Goal: Task Accomplishment & Management: Complete application form

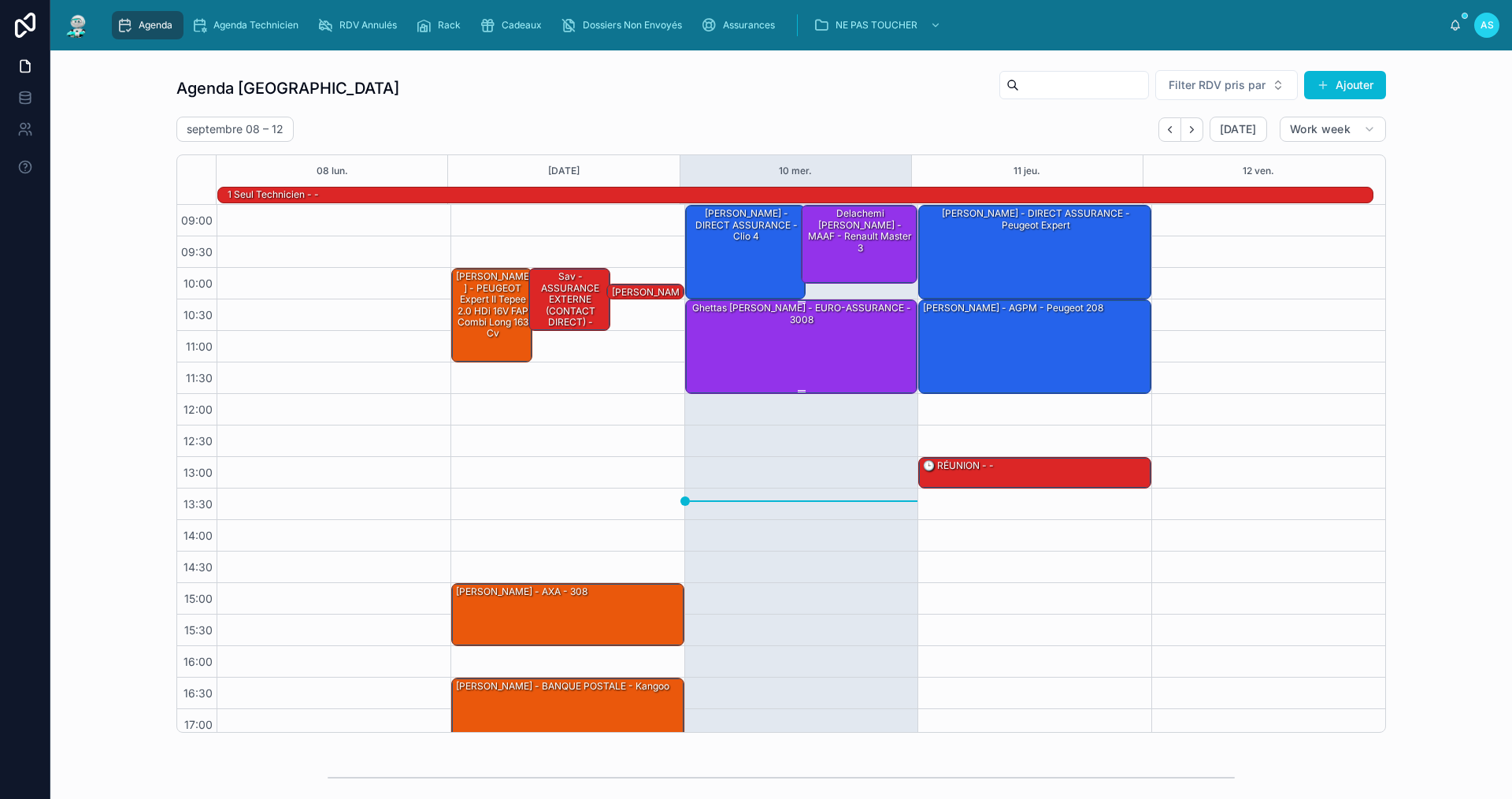
scroll to position [41, 0]
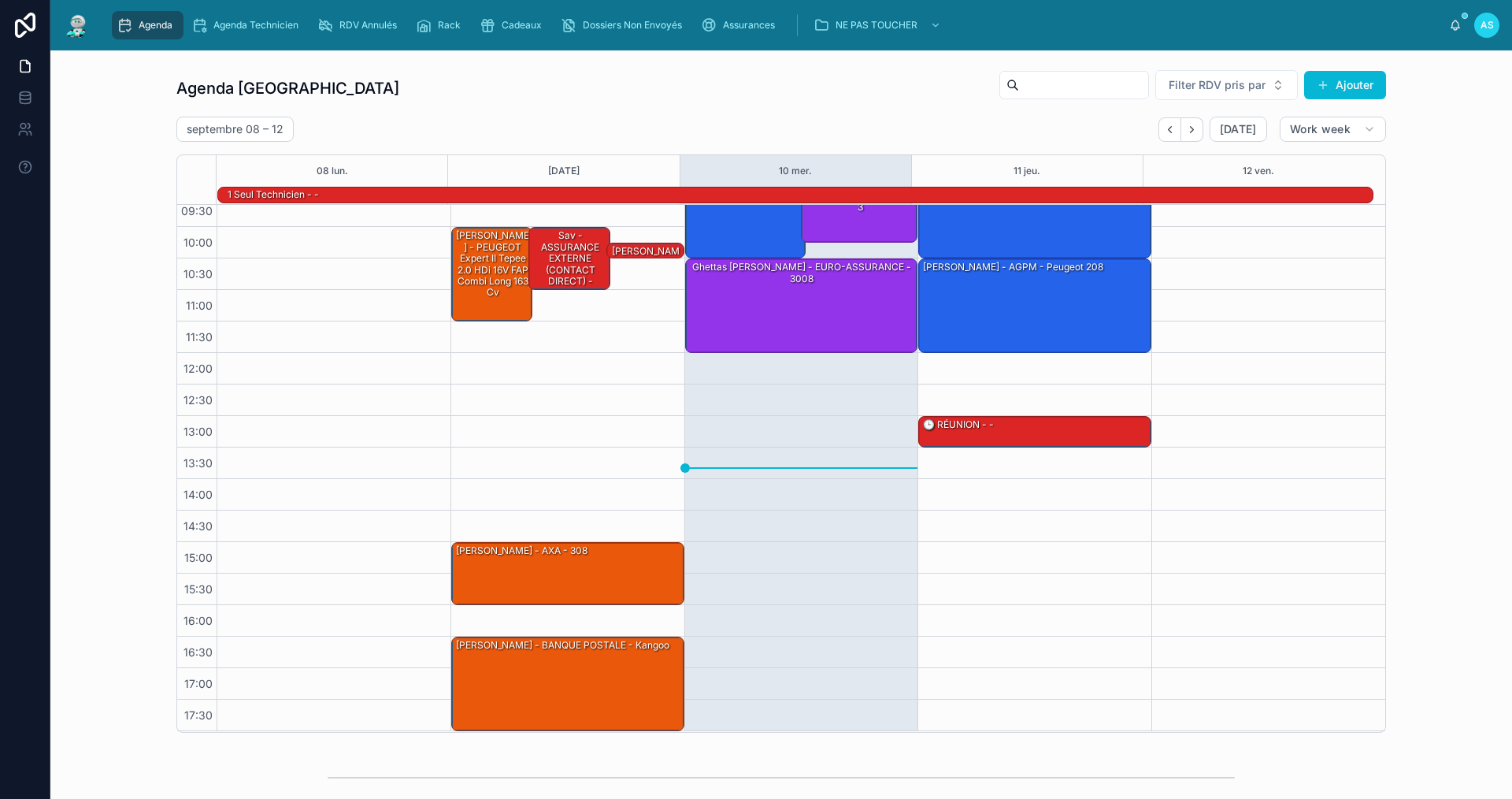
click at [540, 6] on div "Agenda Agenda Technicien RDV Annulés Rack Cadeaux Dossiers Non Envoyés Assuranc…" at bounding box center [781, 25] width 1461 height 51
drag, startPoint x: 528, startPoint y: 34, endPoint x: 537, endPoint y: 34, distance: 9.0
click at [528, 34] on div "Cadeaux" at bounding box center [514, 25] width 68 height 25
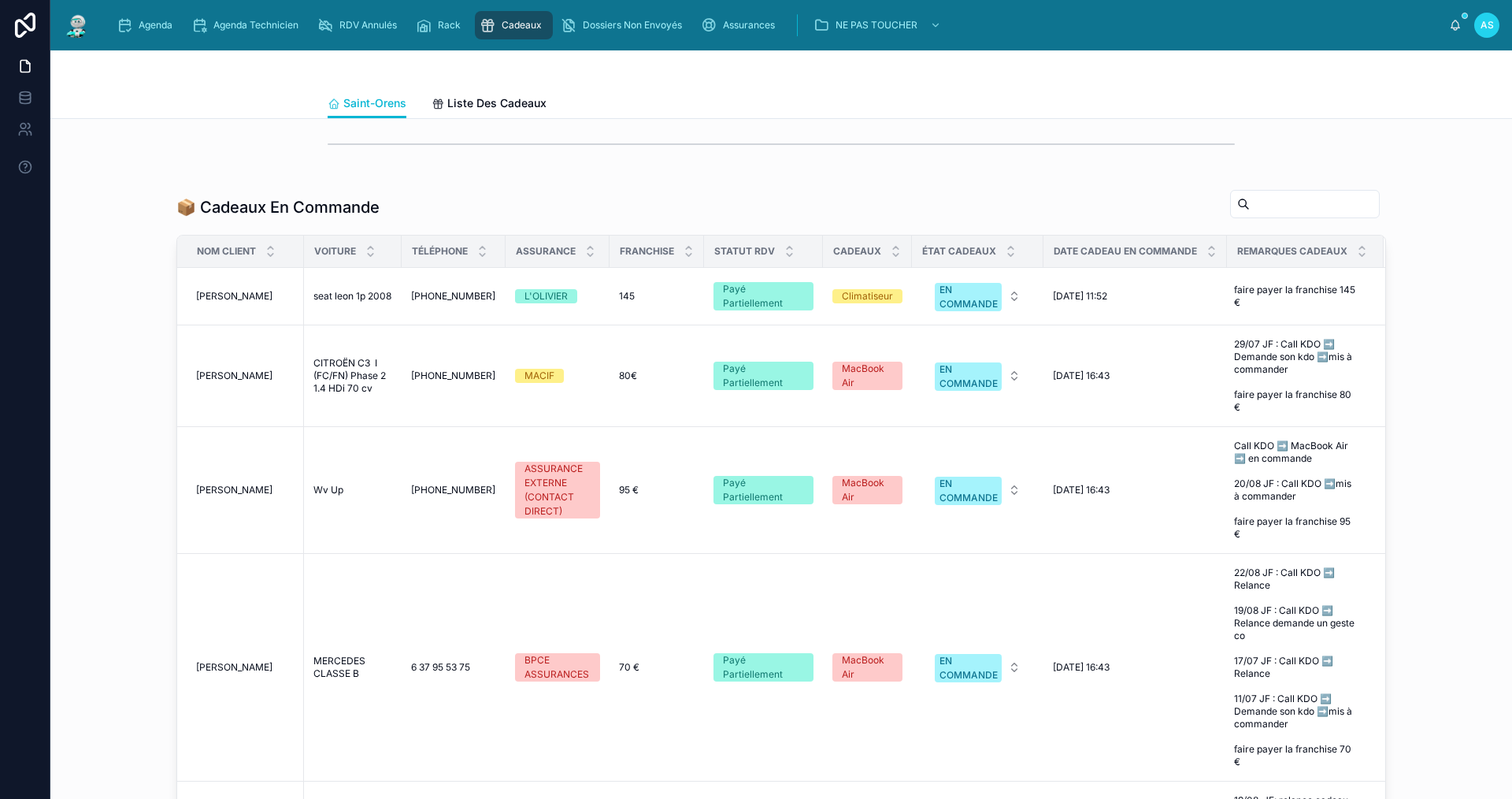
scroll to position [736, 0]
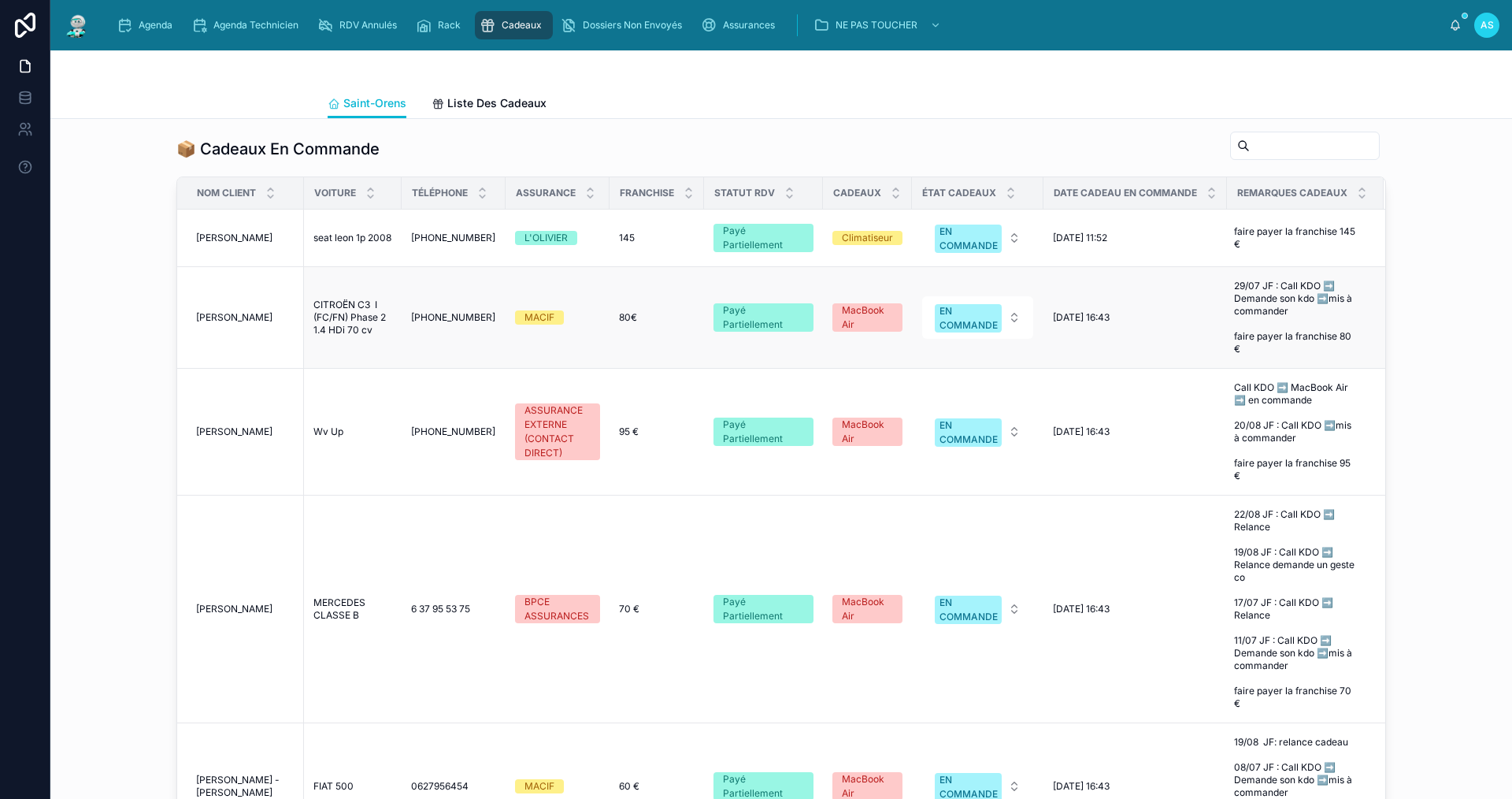
click at [324, 337] on span "CITROËN C3 I (FC/FN) Phase 2 1.4 HDi 70 cv" at bounding box center [352, 317] width 79 height 38
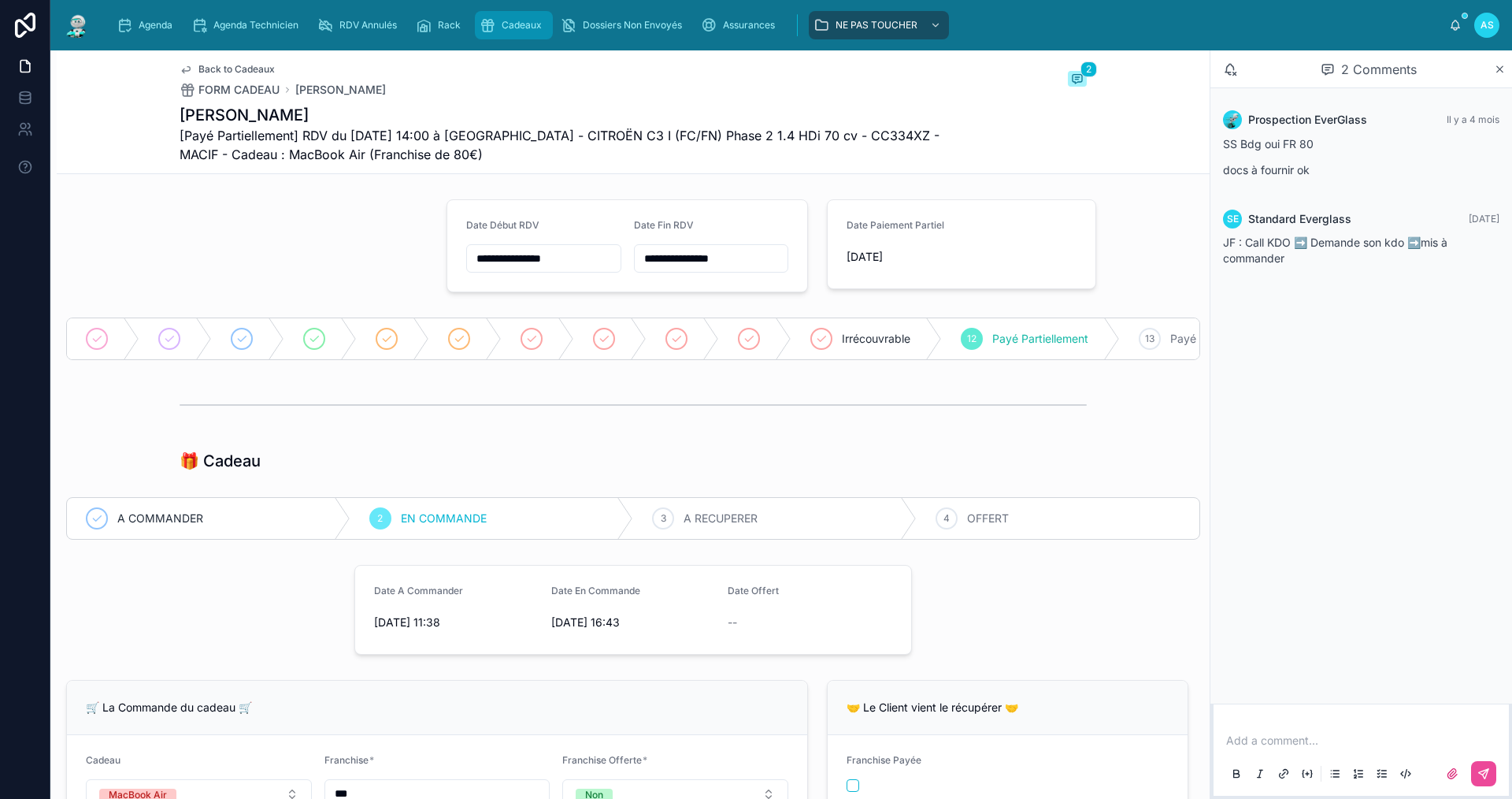
click at [524, 25] on span "Cadeaux" at bounding box center [521, 25] width 40 height 13
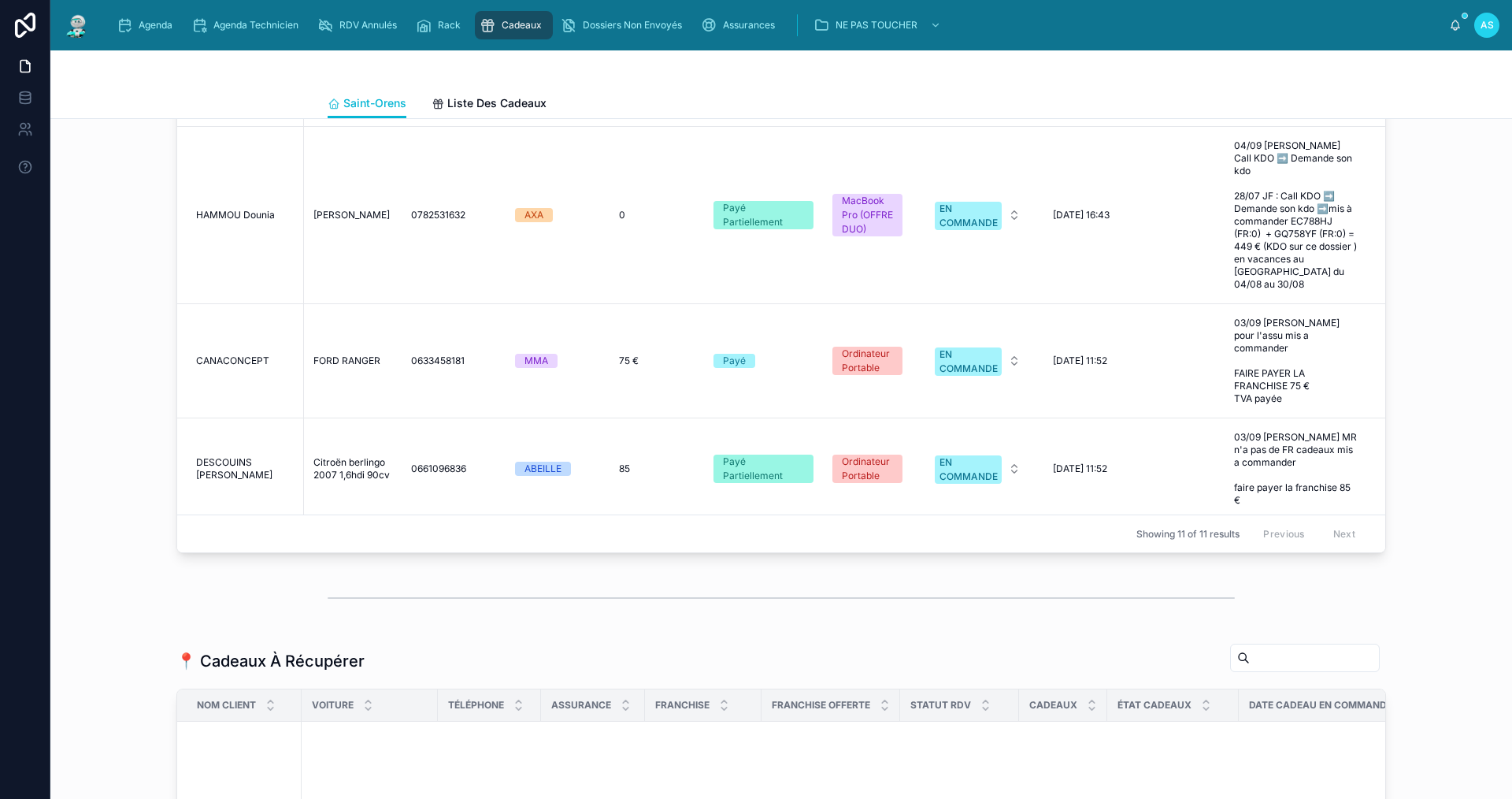
scroll to position [858, 0]
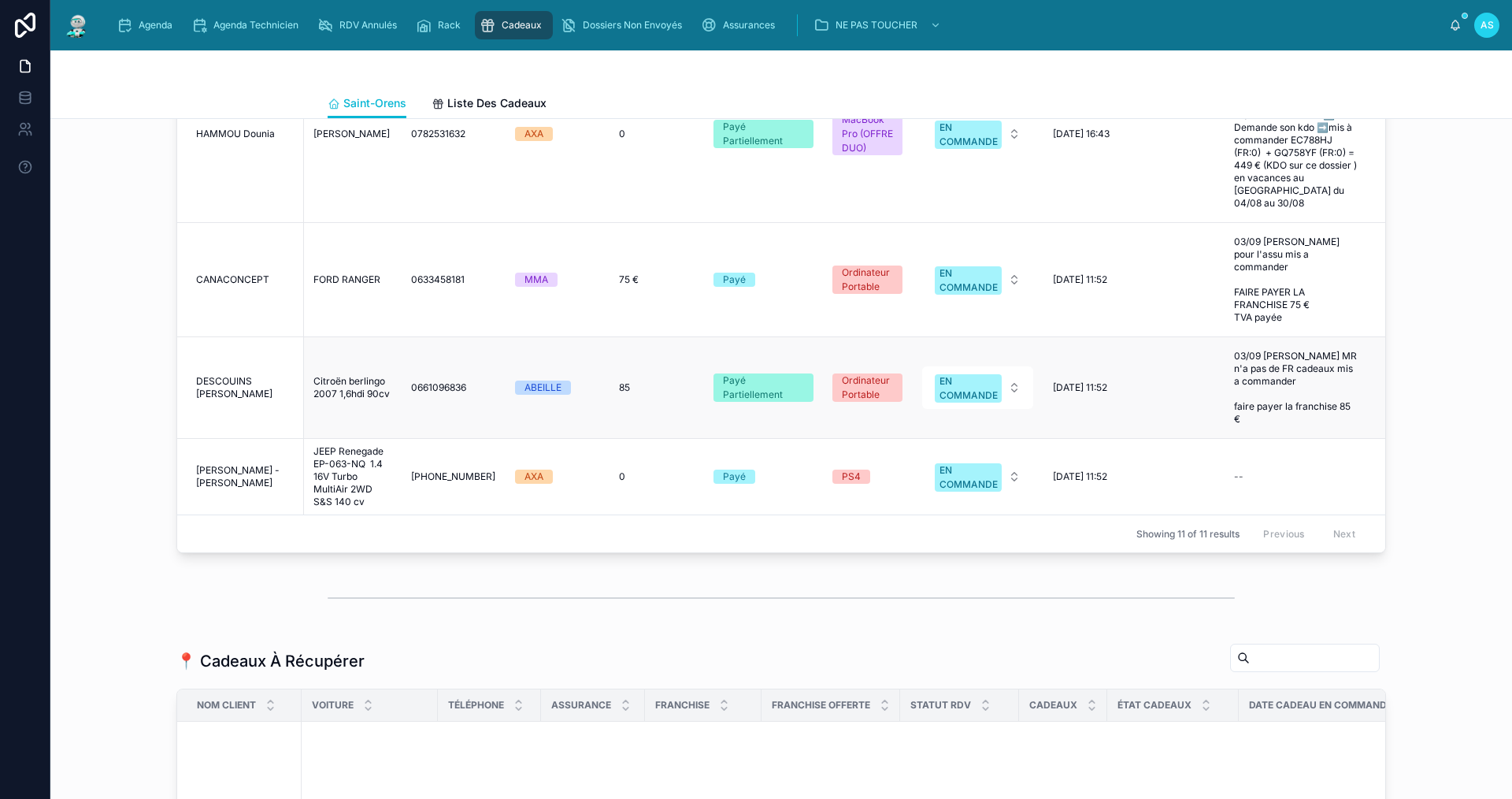
click at [527, 395] on div "ABEILLE" at bounding box center [543, 387] width 37 height 14
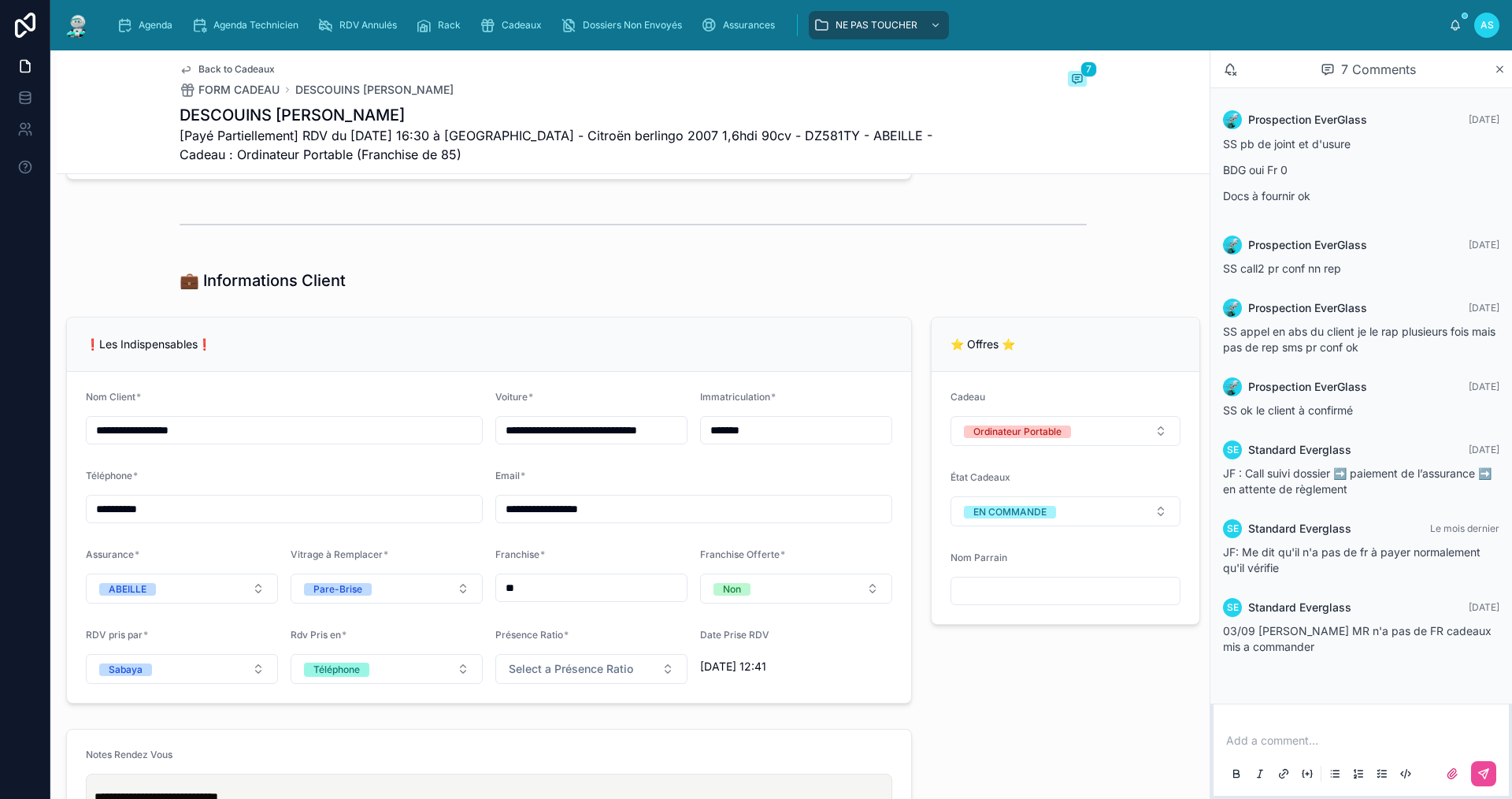
scroll to position [867, 0]
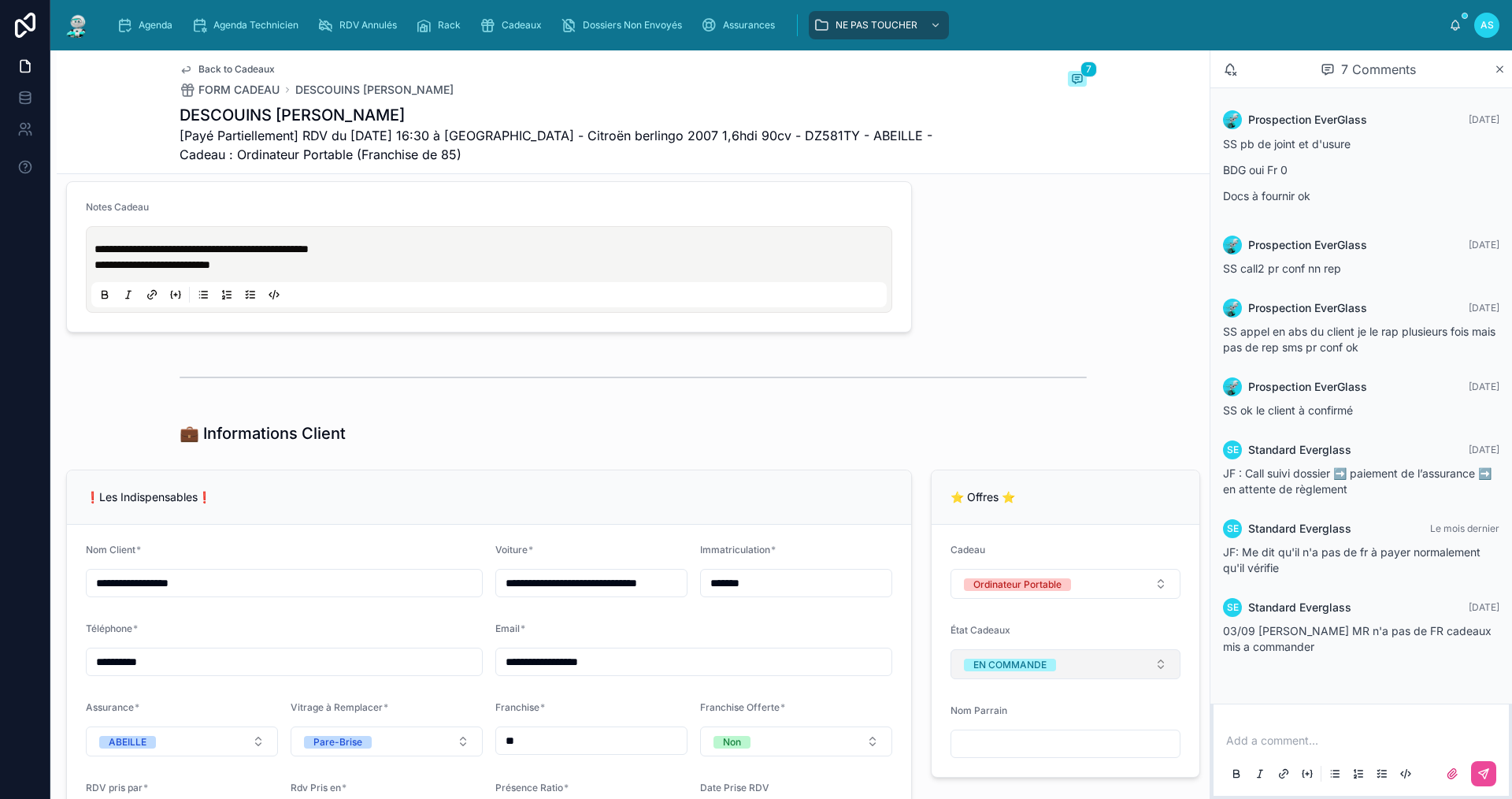
click at [1001, 670] on span "EN COMMANDE" at bounding box center [1010, 664] width 92 height 16
click at [1003, 619] on div "A RECUPERER" at bounding box center [994, 621] width 65 height 13
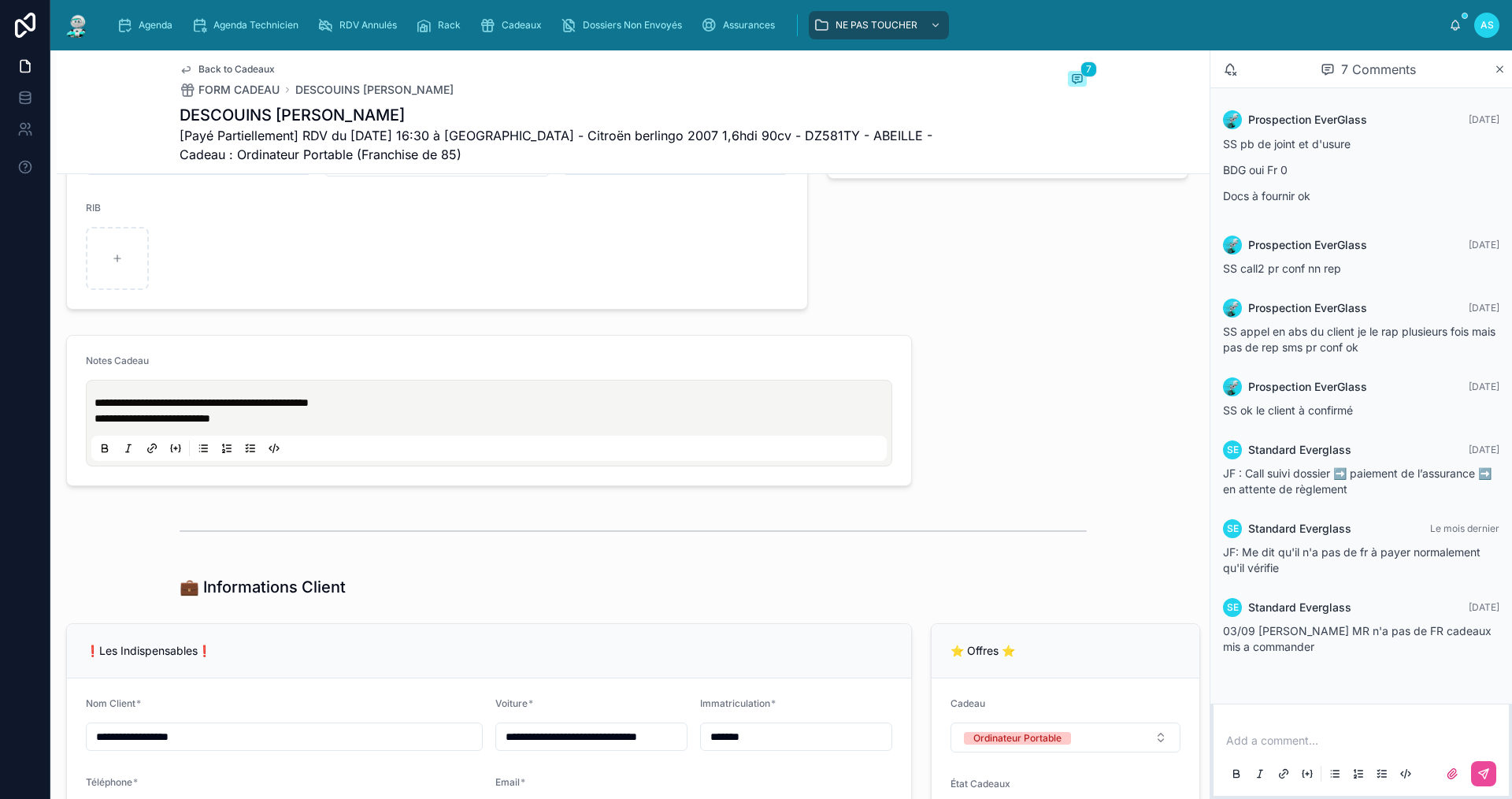
scroll to position [709, 0]
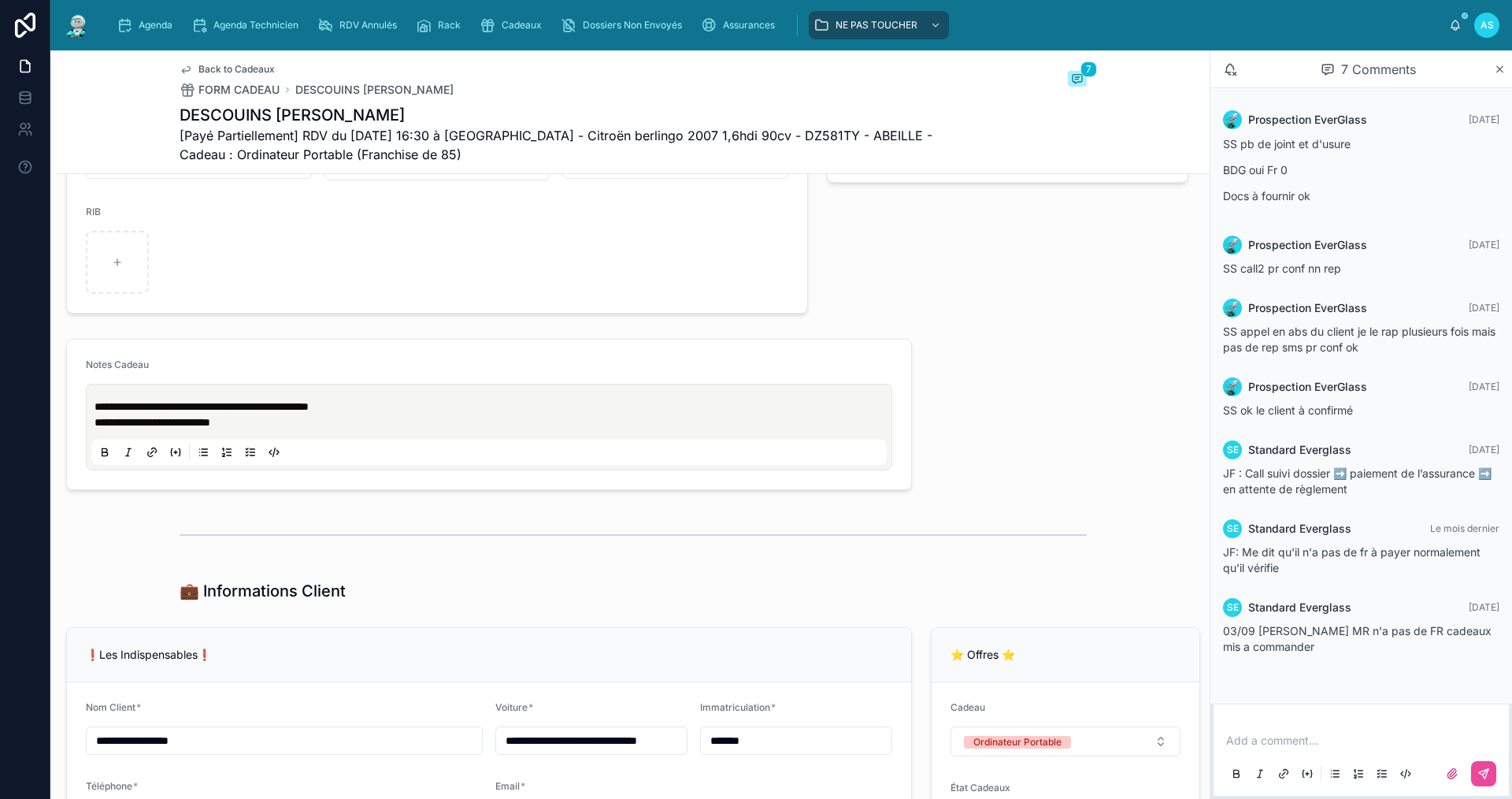
click at [96, 412] on span "**********" at bounding box center [201, 407] width 214 height 11
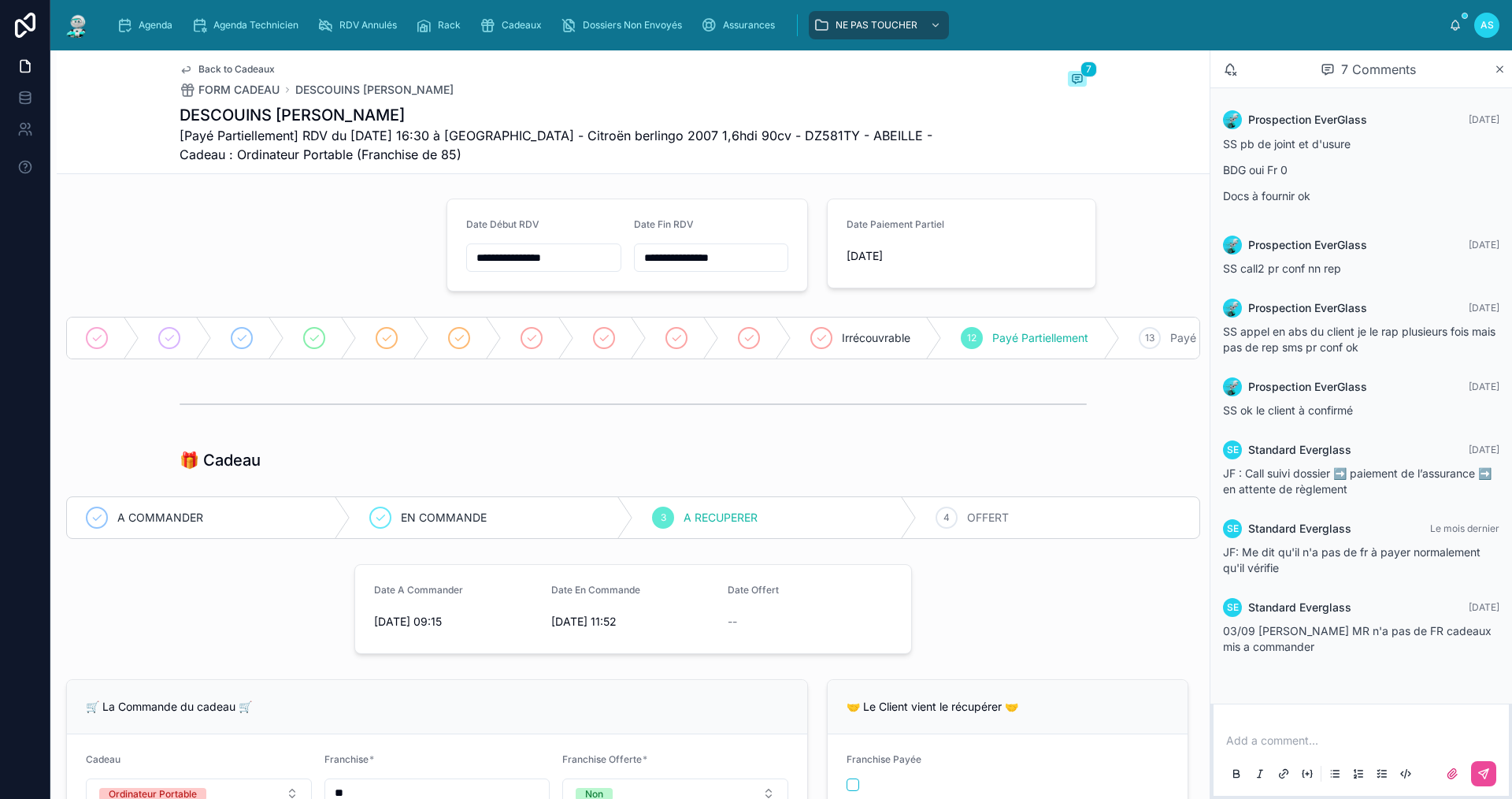
scroll to position [0, 0]
click at [522, 25] on span "Cadeaux" at bounding box center [521, 25] width 40 height 13
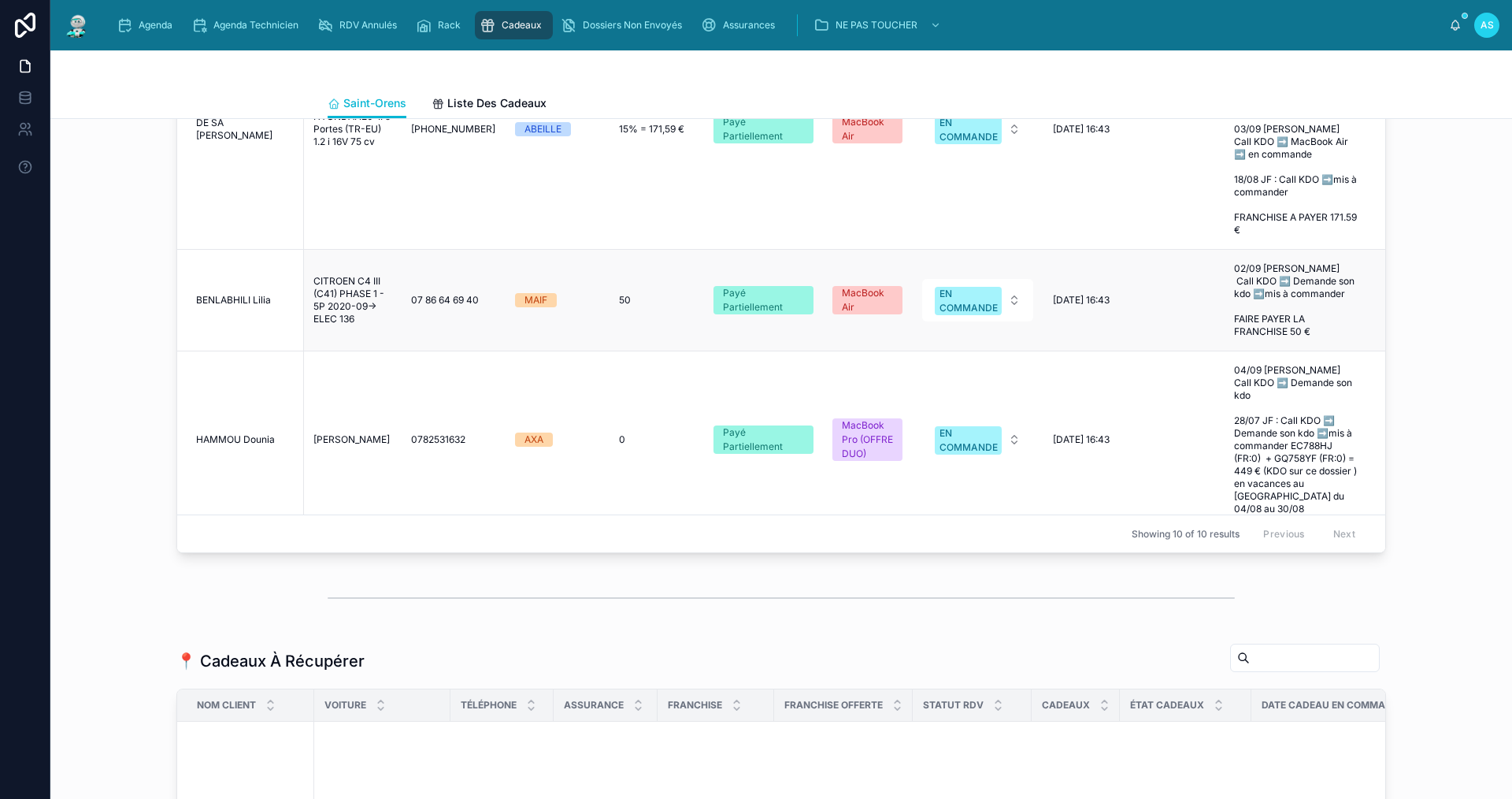
scroll to position [756, 0]
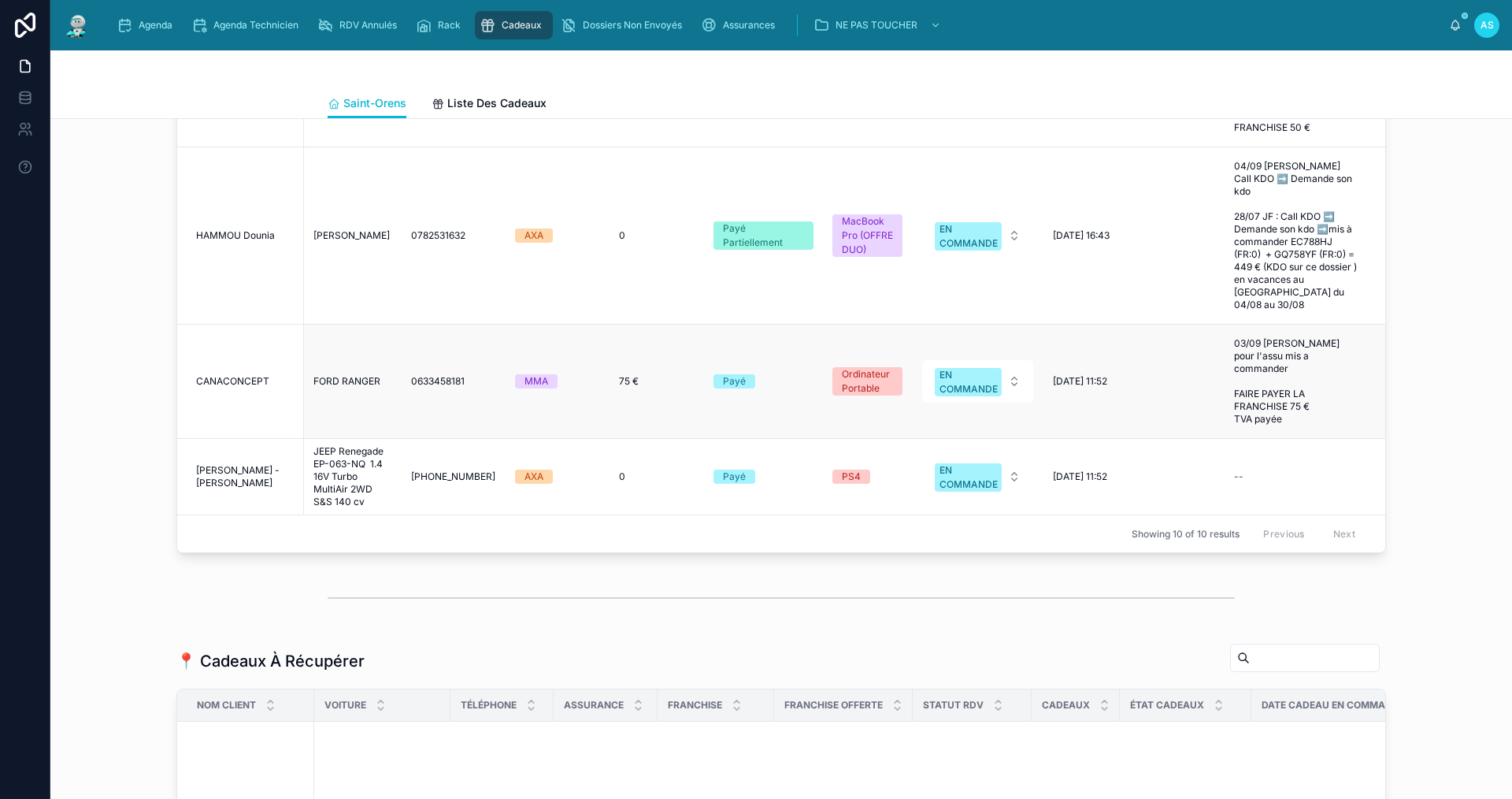
click at [360, 387] on span "FORD RANGER" at bounding box center [347, 382] width 67 height 13
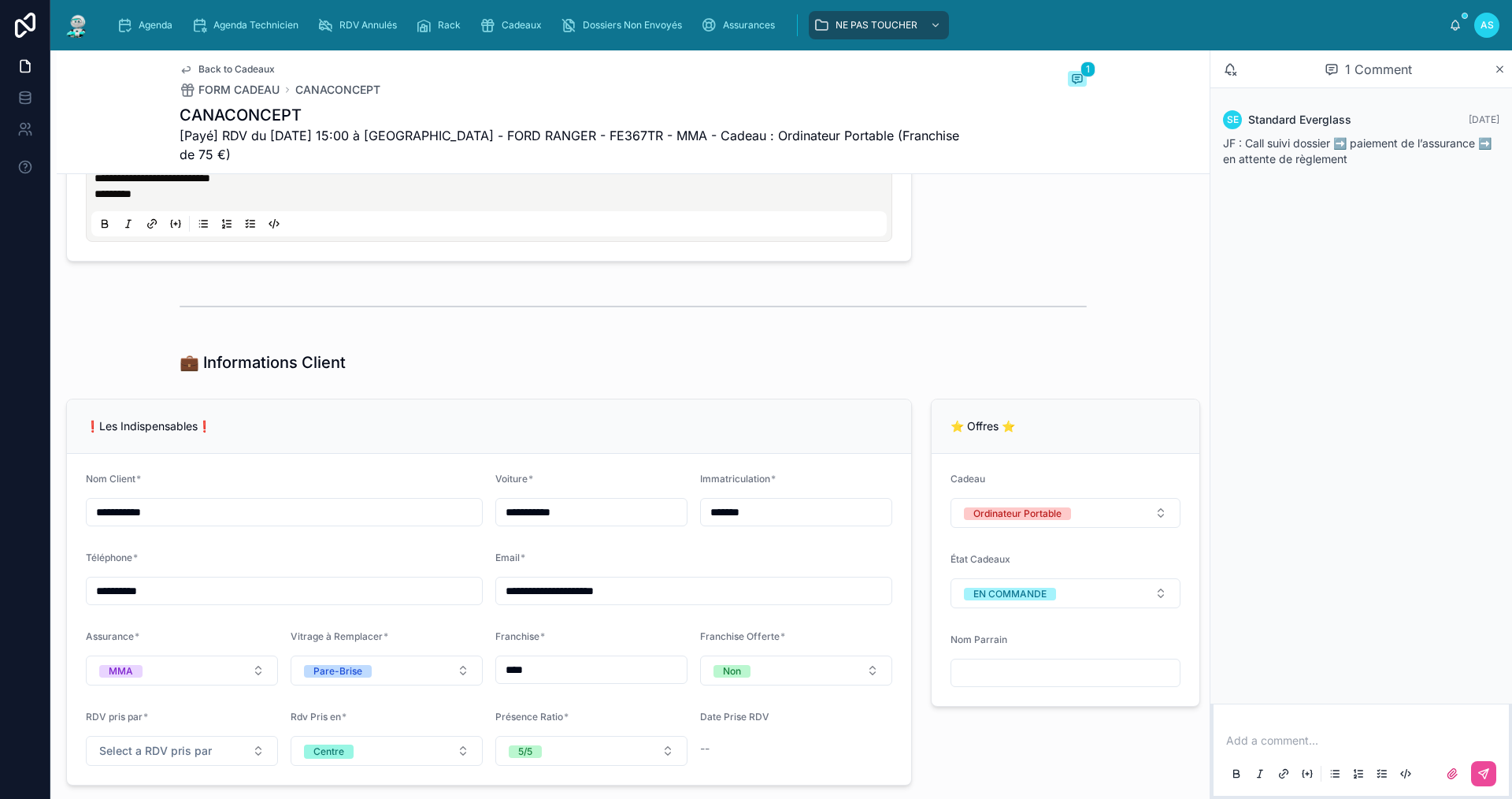
scroll to position [867, 0]
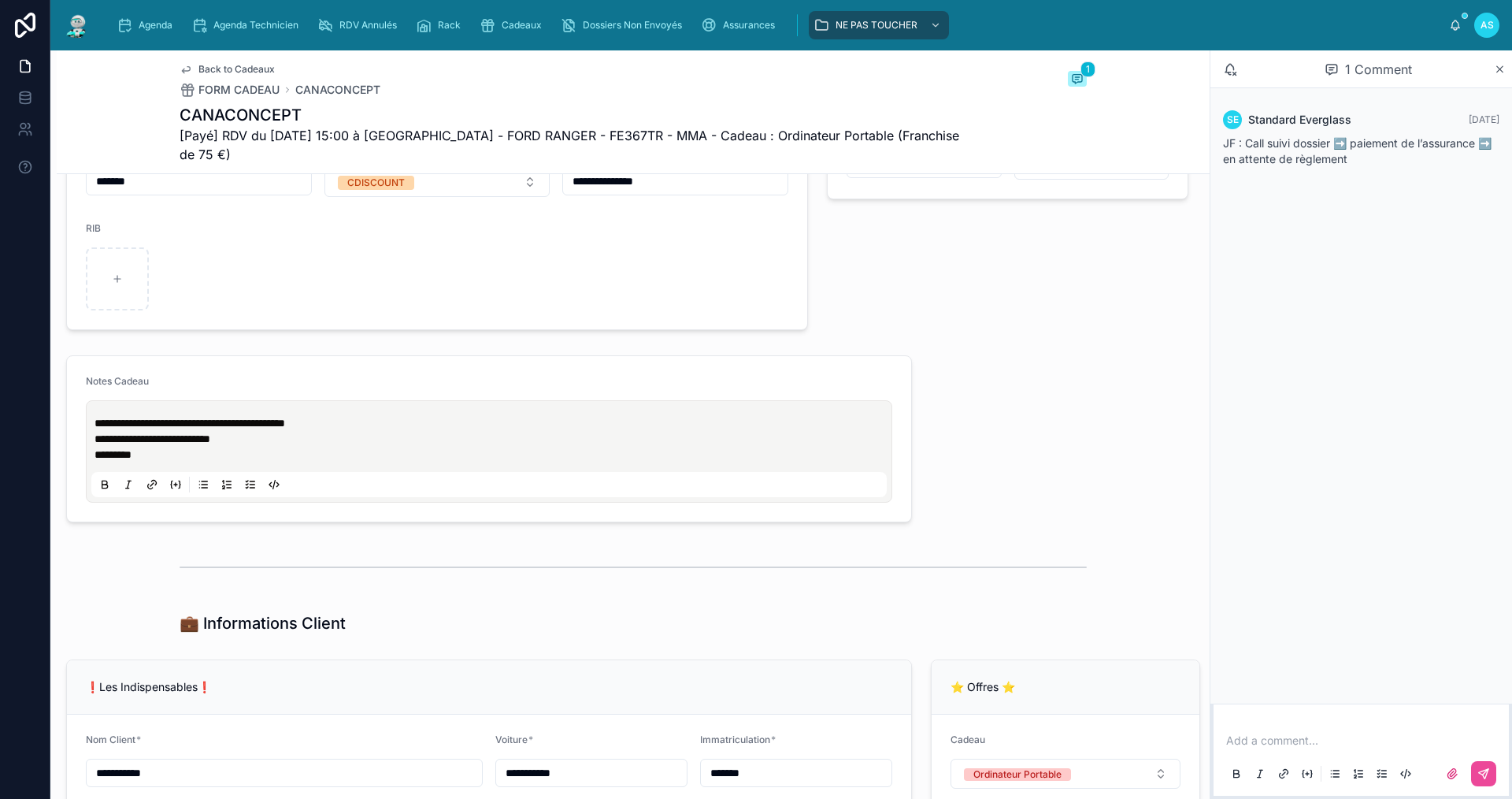
click at [97, 423] on span "**********" at bounding box center [189, 424] width 190 height 11
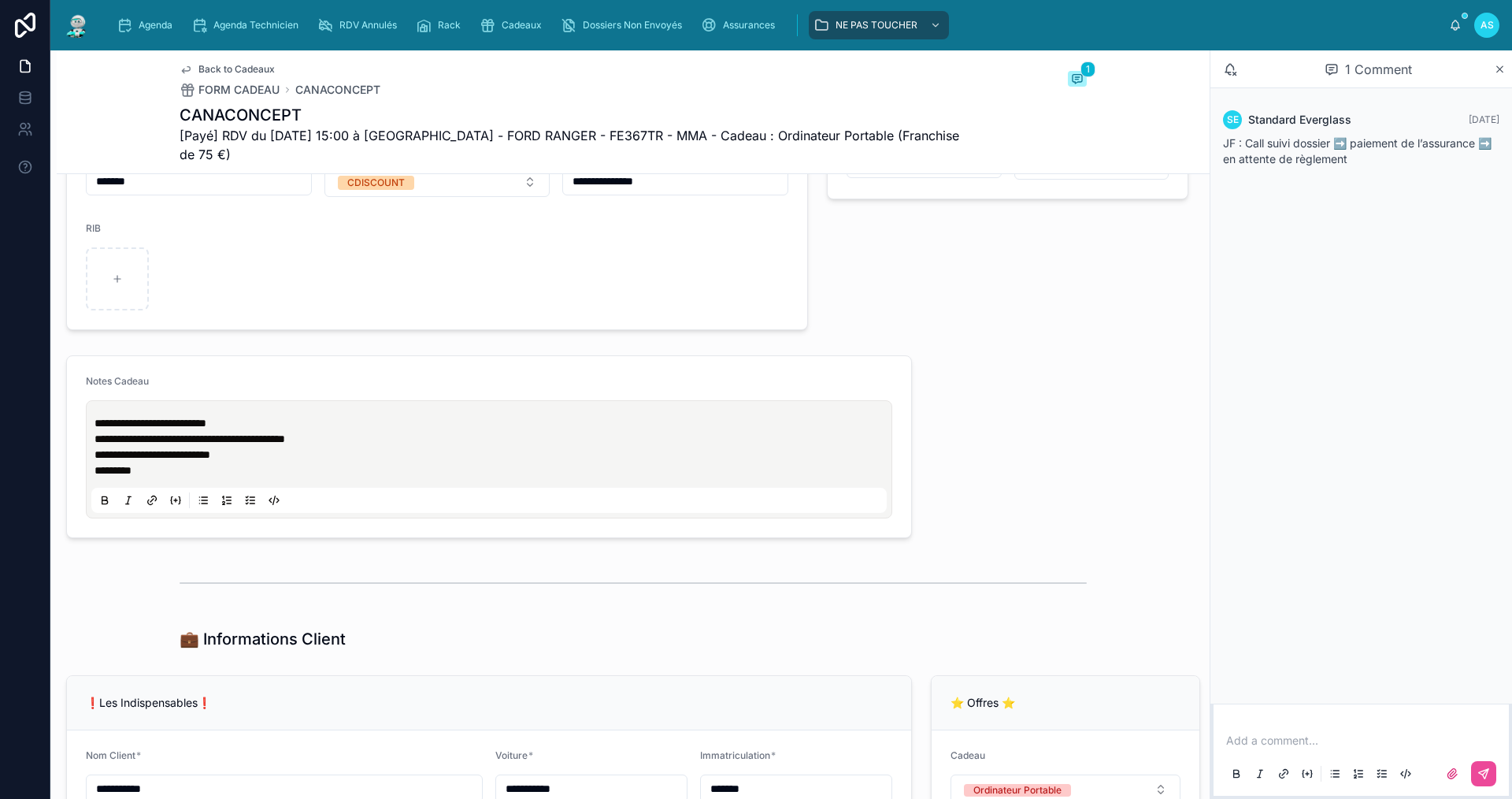
scroll to position [1182, 0]
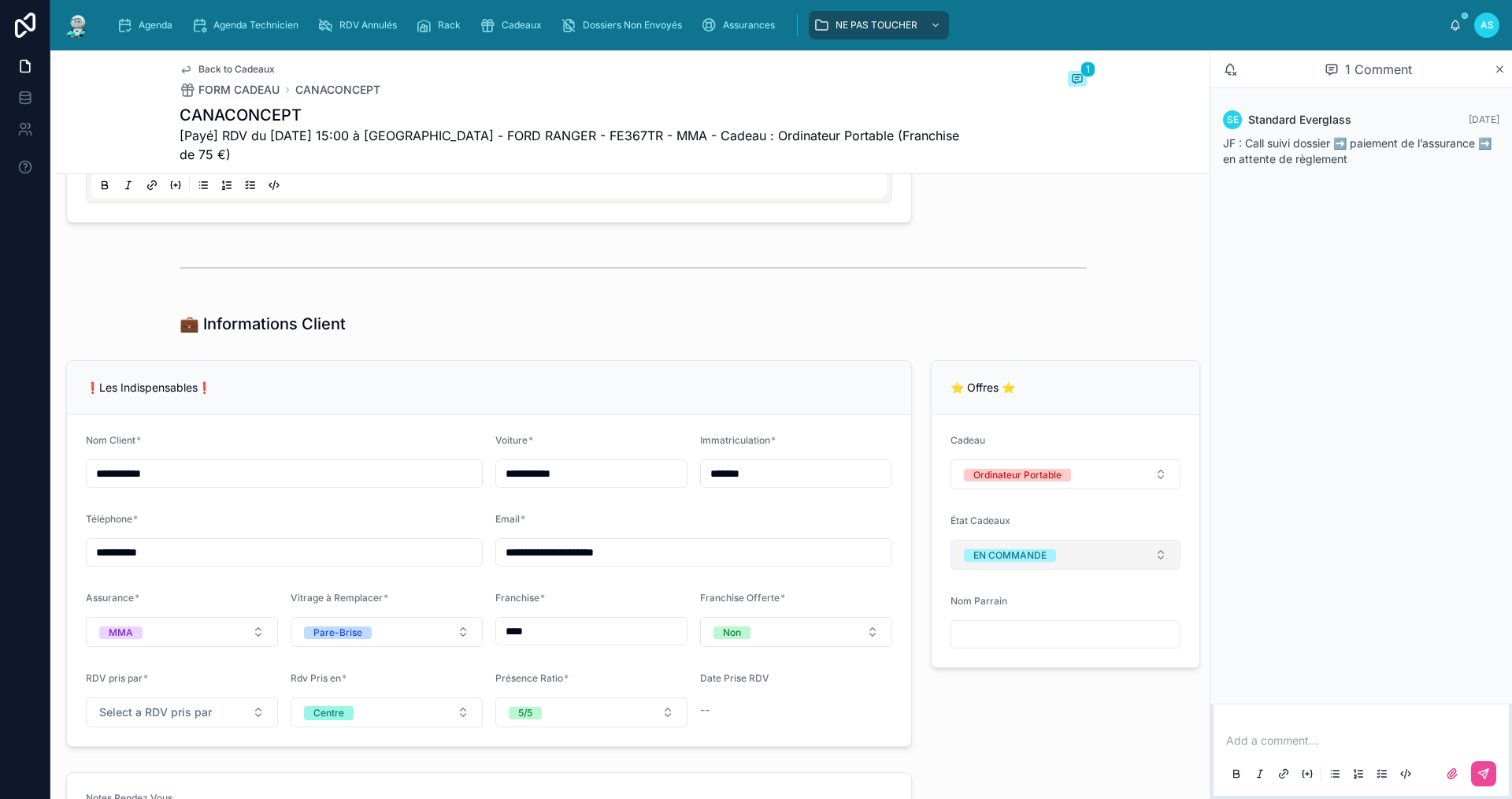
click at [982, 552] on div "EN COMMANDE" at bounding box center [1009, 556] width 73 height 13
click at [1006, 686] on div "A RECUPERER" at bounding box center [994, 683] width 65 height 13
click at [140, 34] on div "Agenda" at bounding box center [147, 25] width 62 height 25
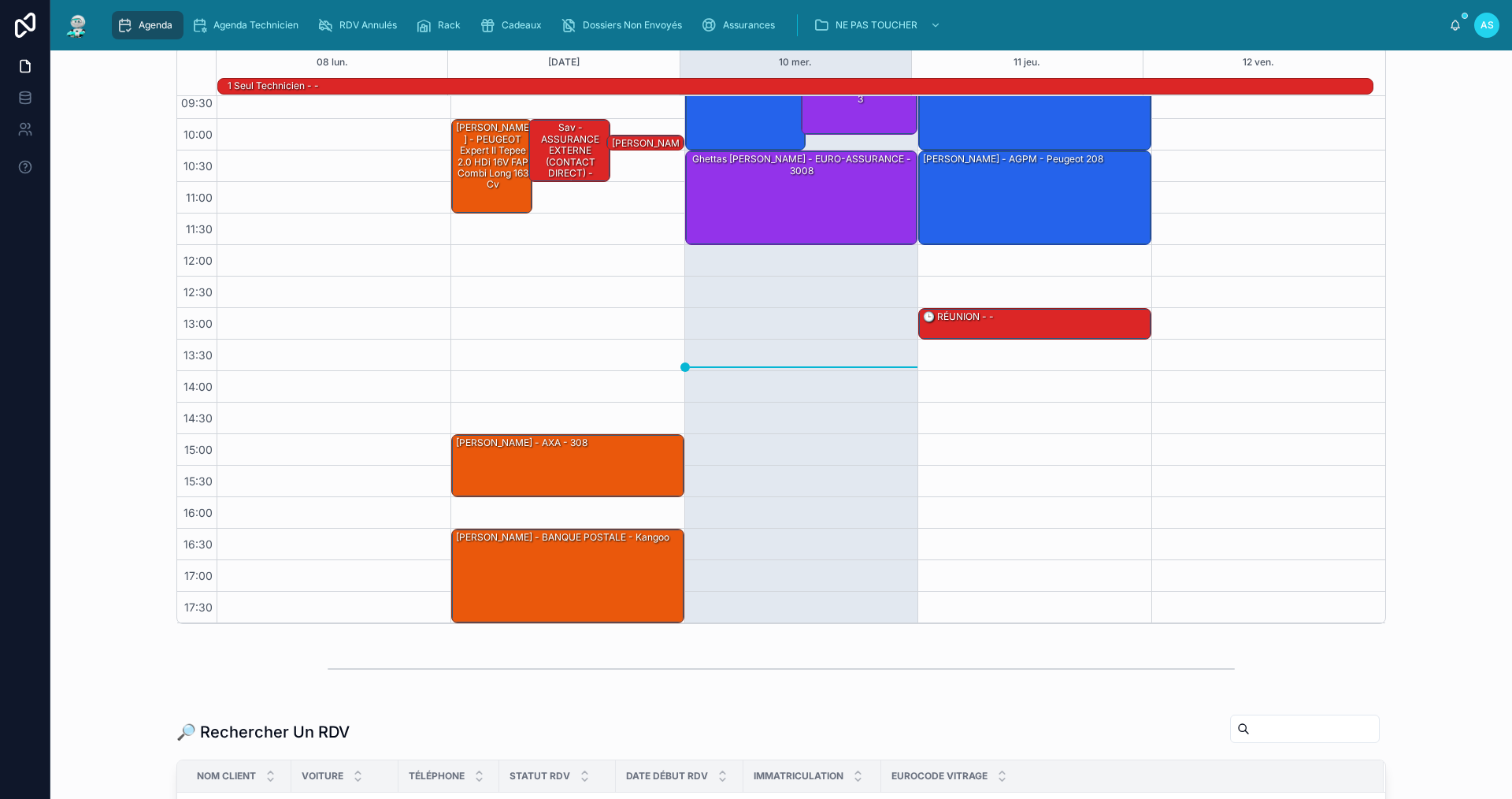
scroll to position [315, 0]
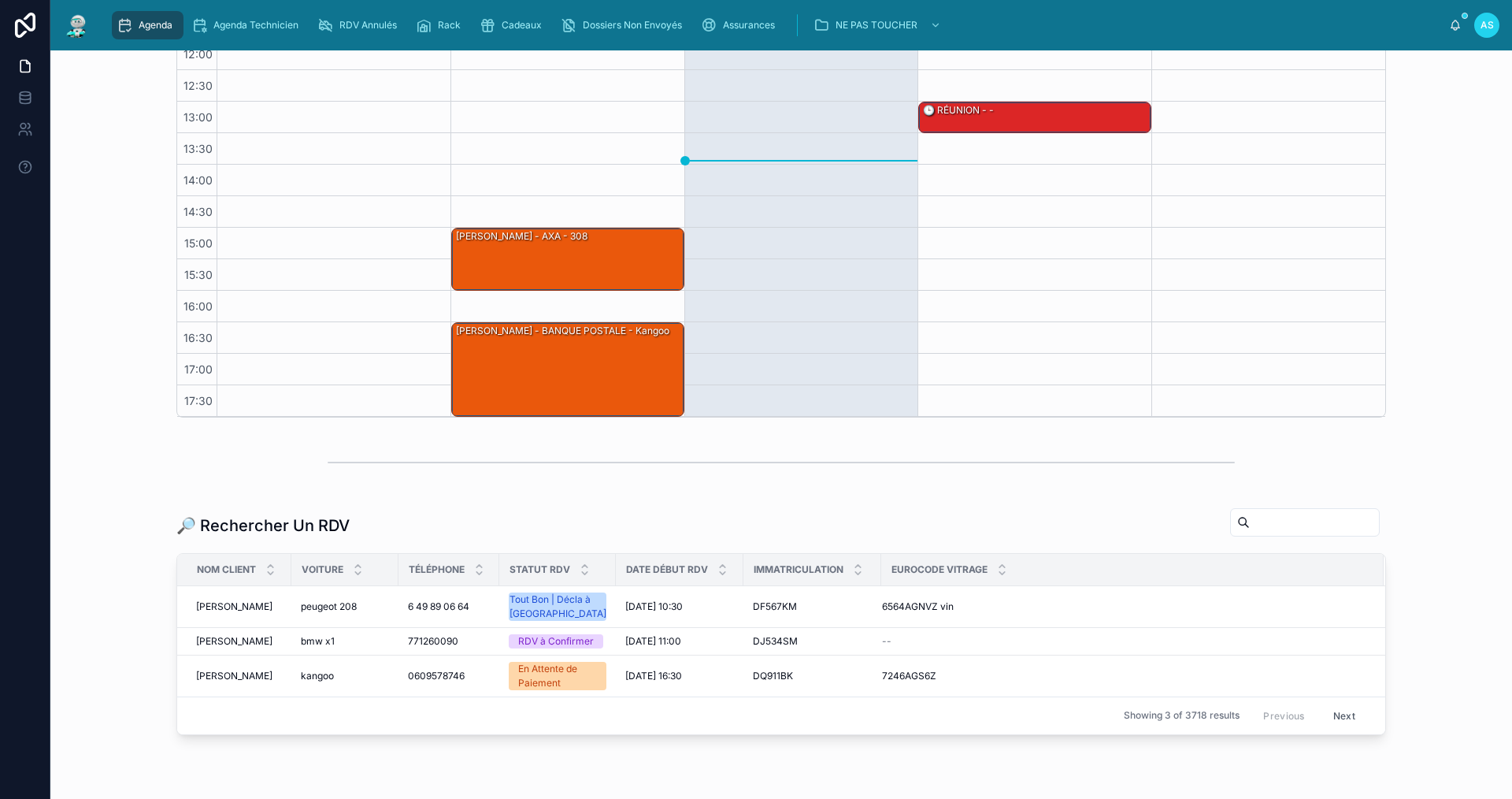
click at [1333, 521] on input "text" at bounding box center [1314, 522] width 129 height 22
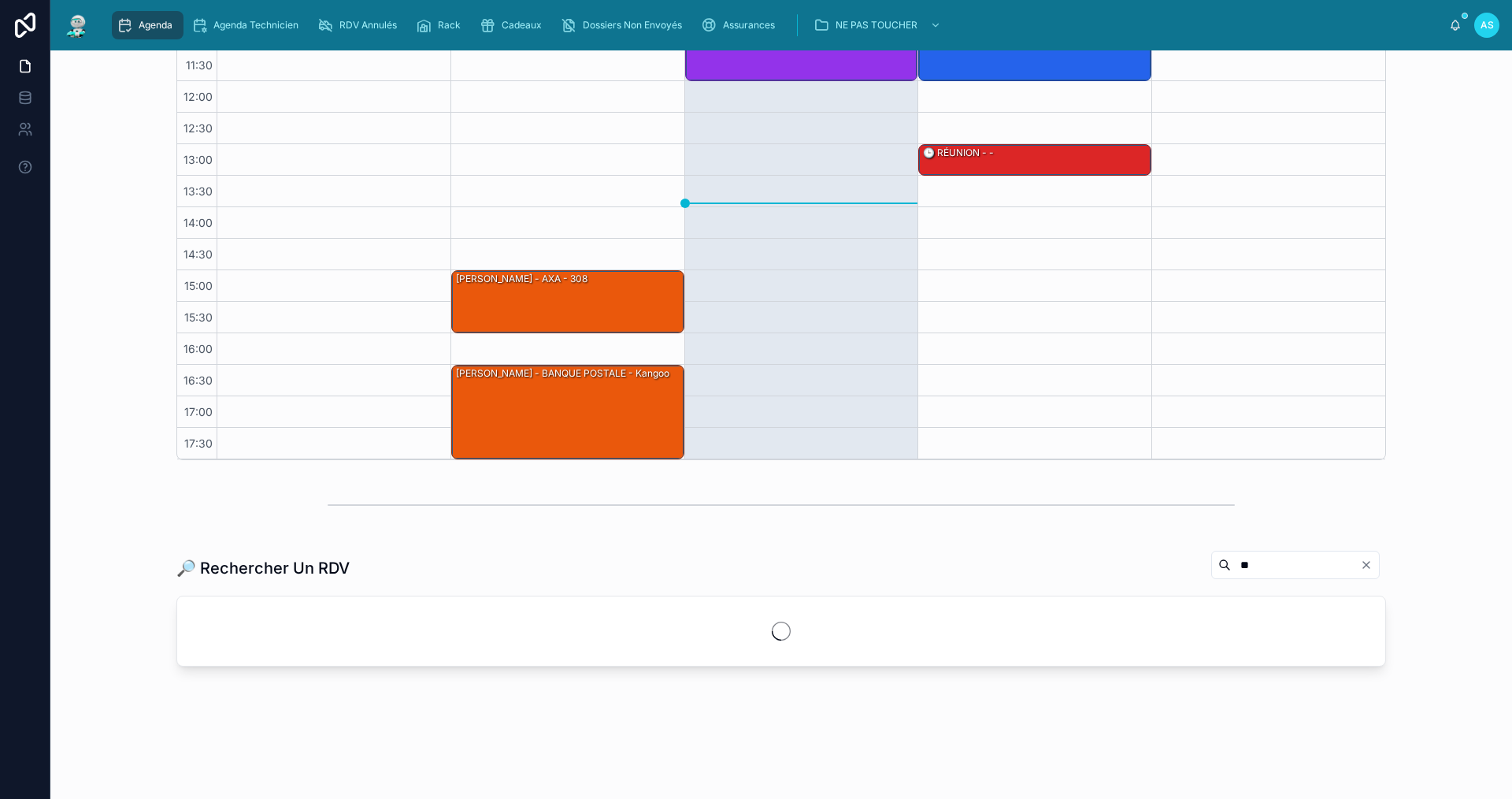
scroll to position [315, 0]
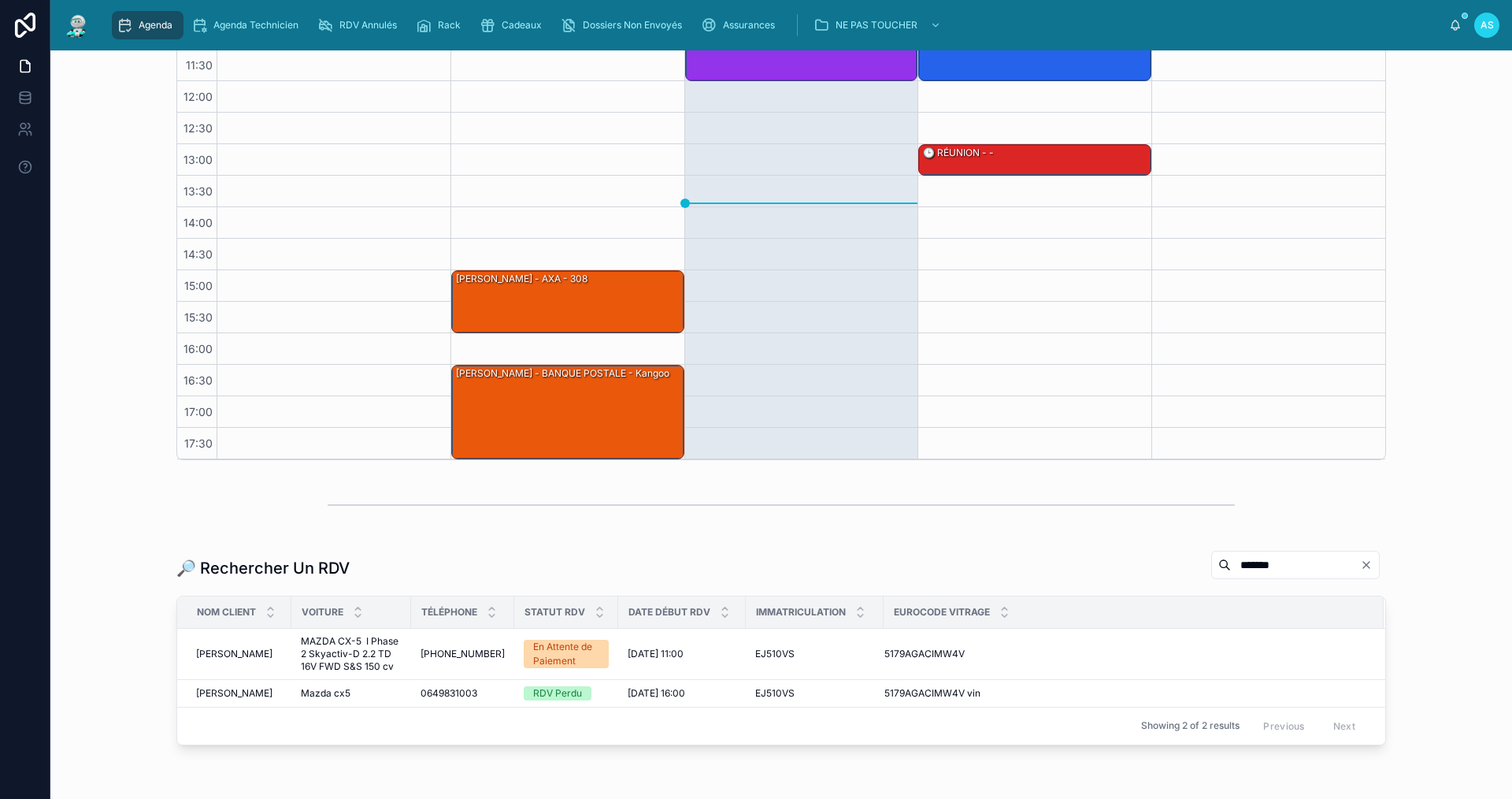
scroll to position [315, 0]
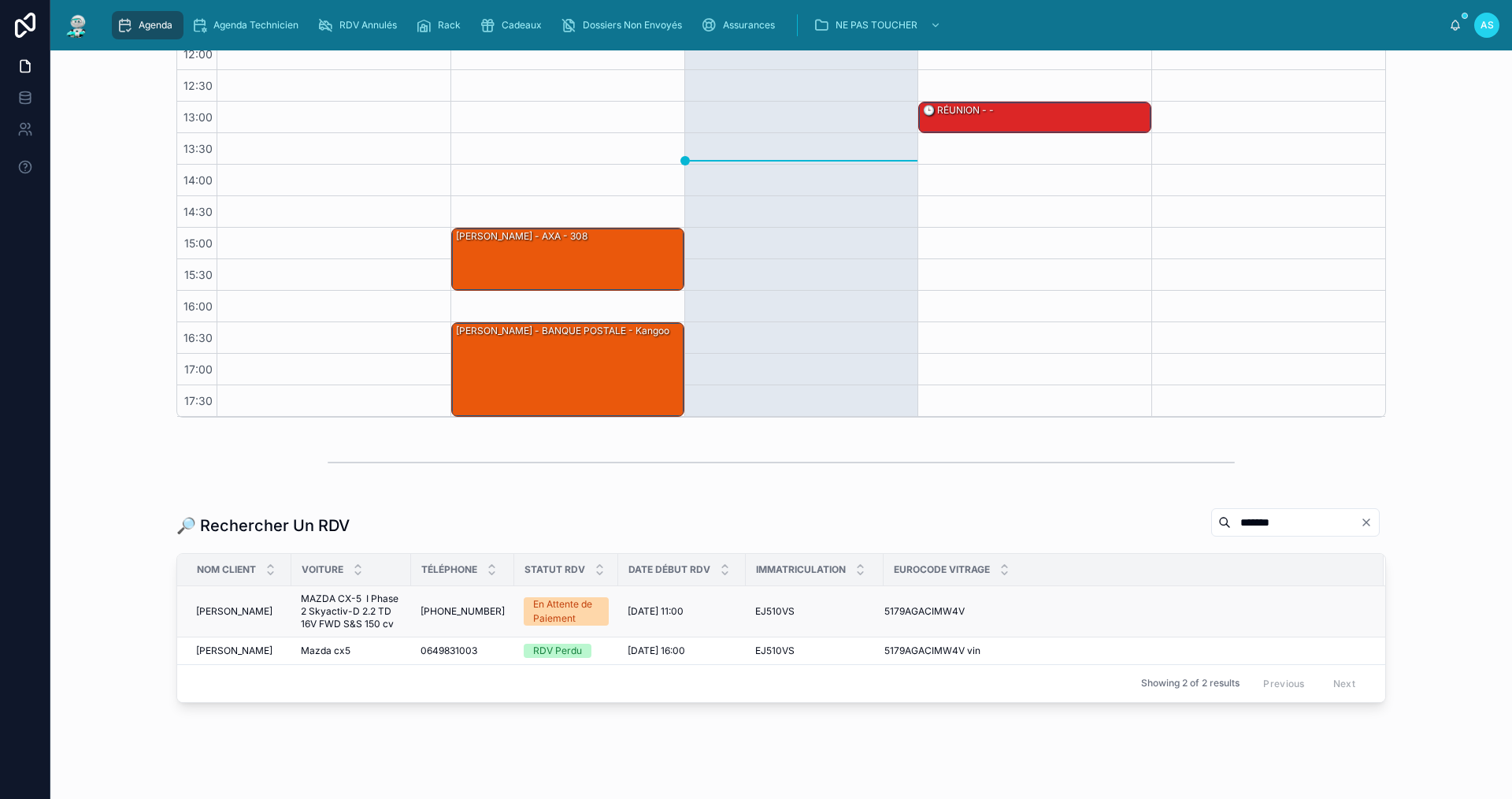
type input "*******"
click at [434, 603] on td "[PHONE_NUMBER] [PHONE_NUMBER]" at bounding box center [463, 610] width 104 height 51
click at [445, 605] on span "[PHONE_NUMBER]" at bounding box center [462, 611] width 84 height 13
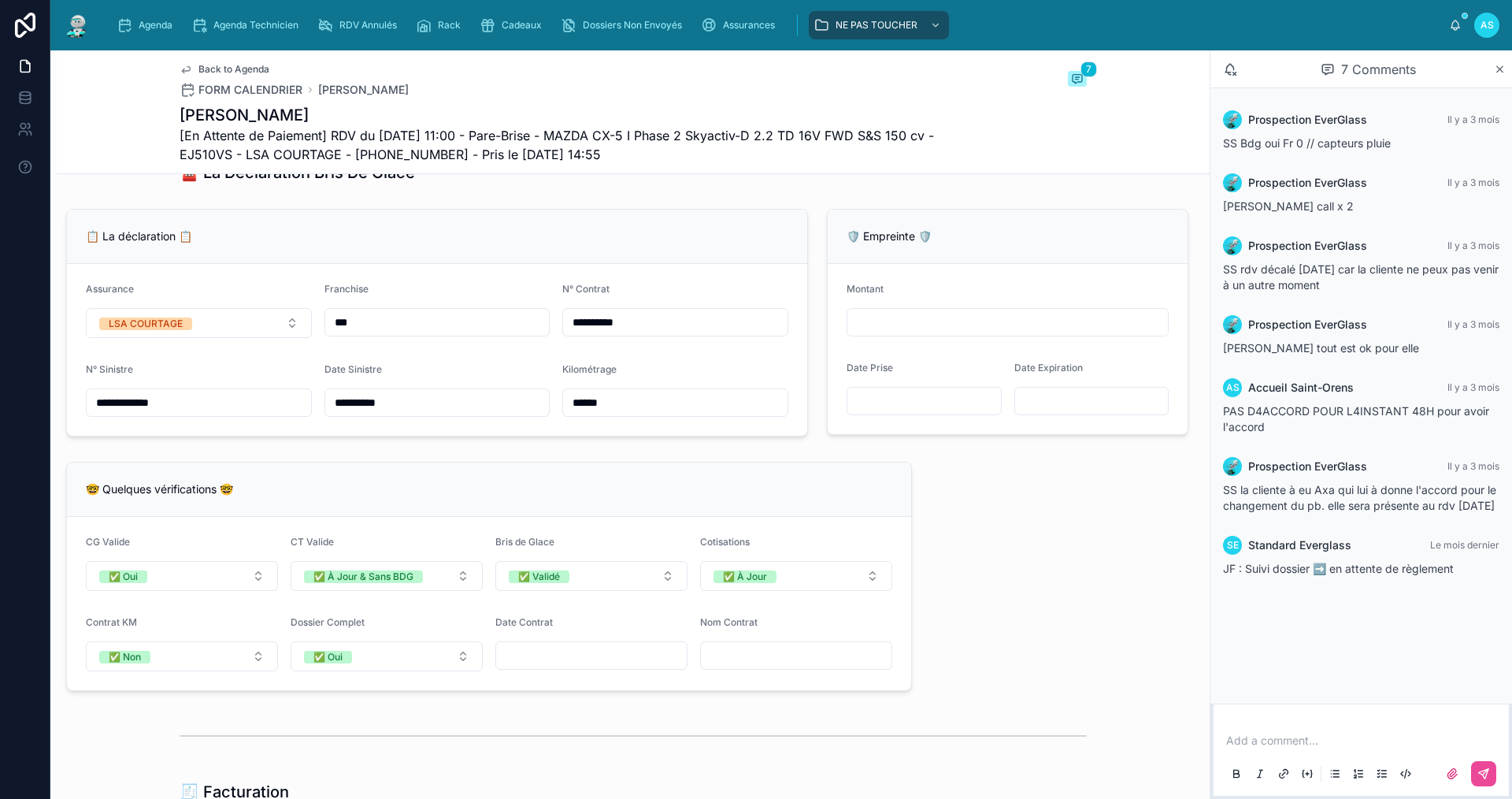
scroll to position [692, 0]
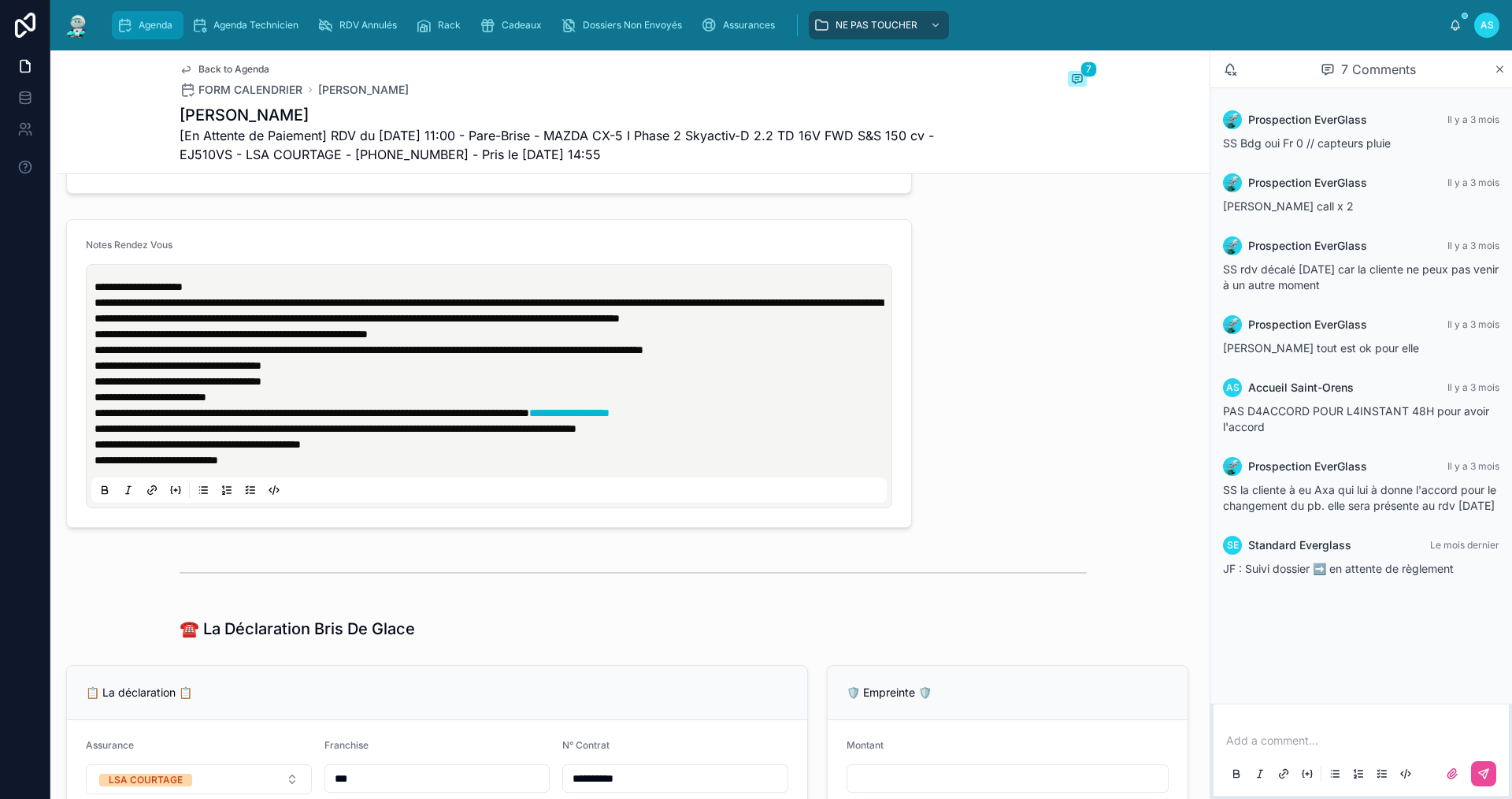
click at [157, 30] on span "Agenda" at bounding box center [155, 25] width 34 height 13
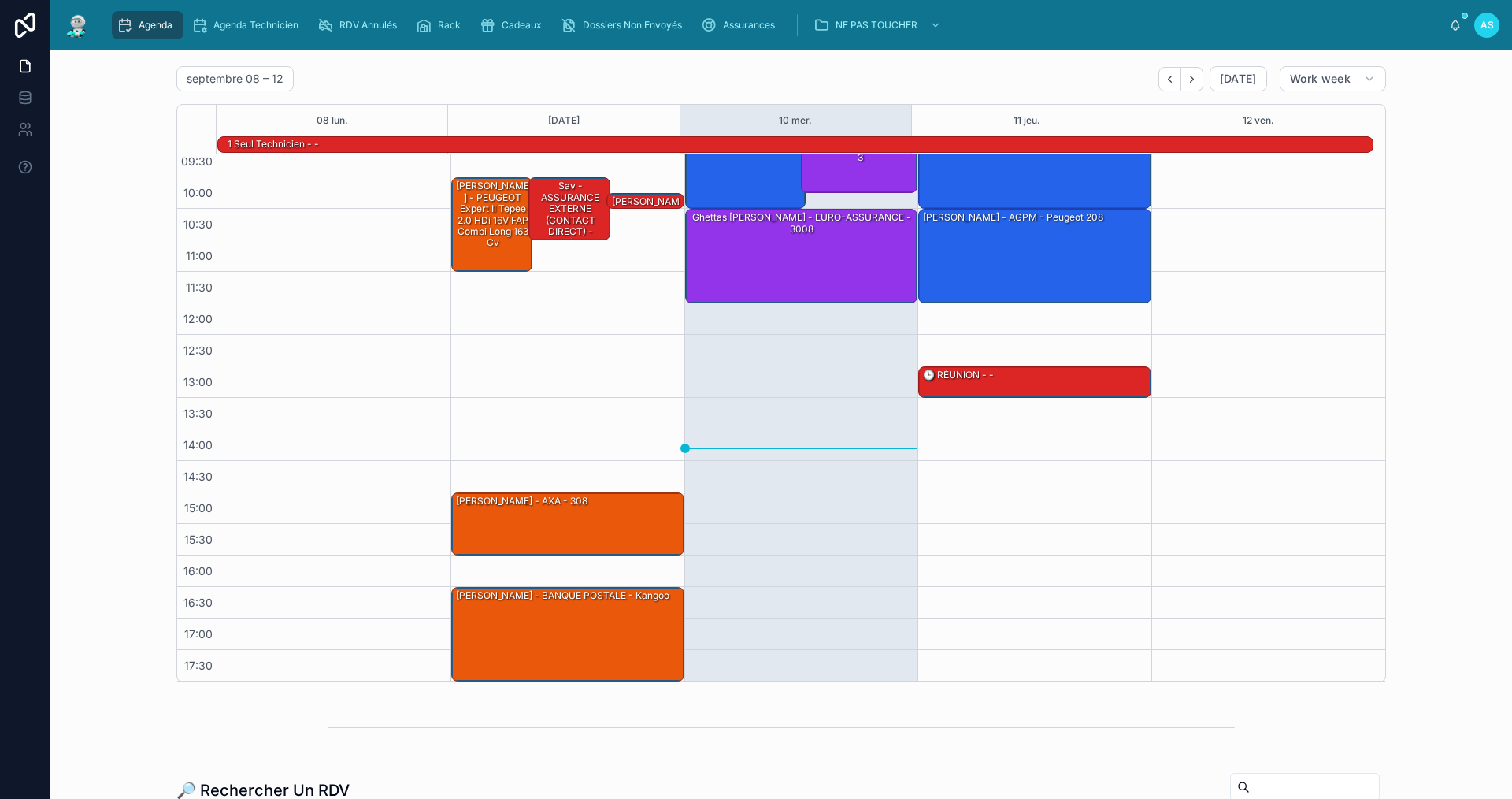
scroll to position [79, 0]
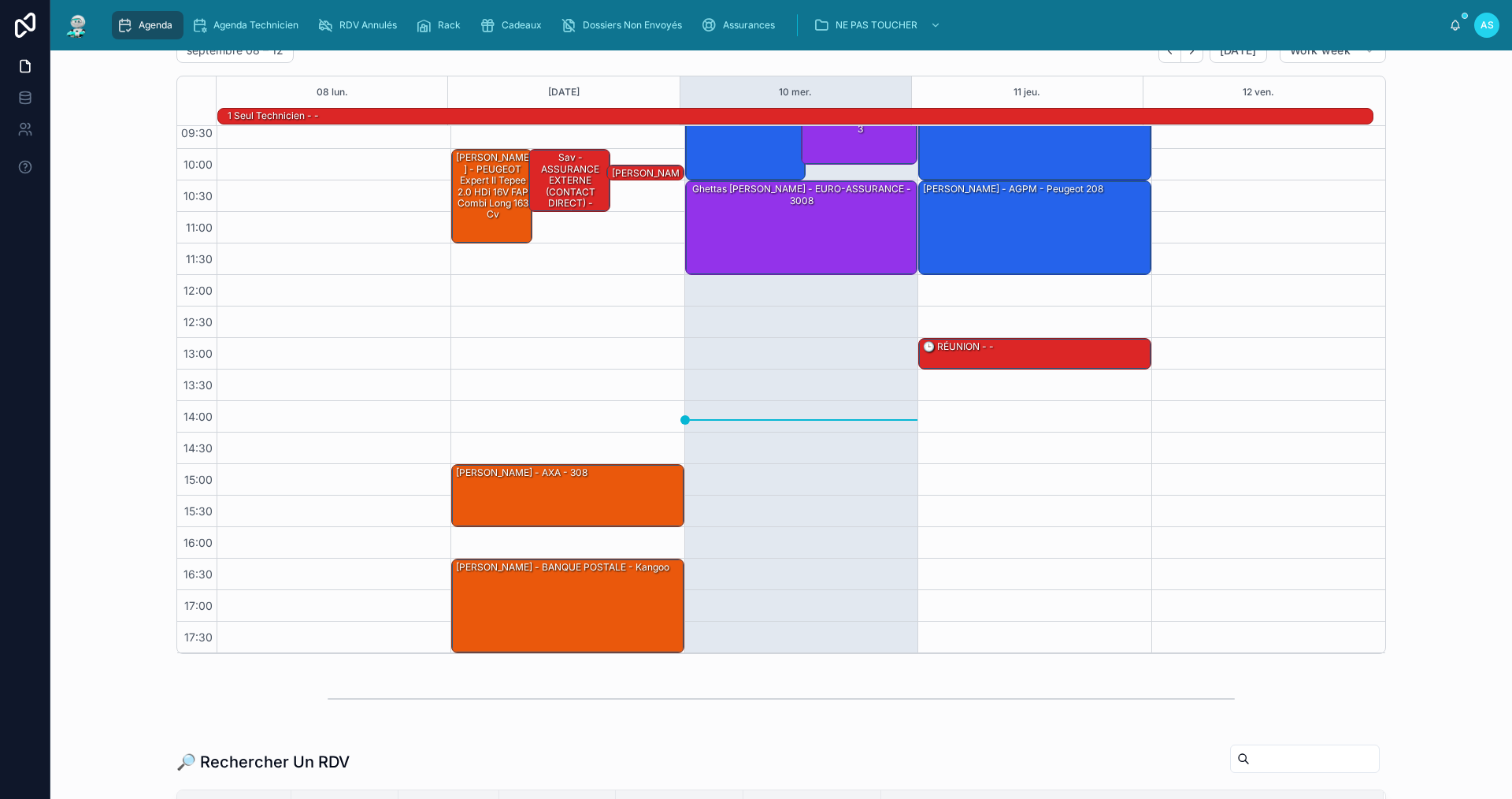
click at [1296, 754] on input "text" at bounding box center [1314, 759] width 129 height 22
type input "**********"
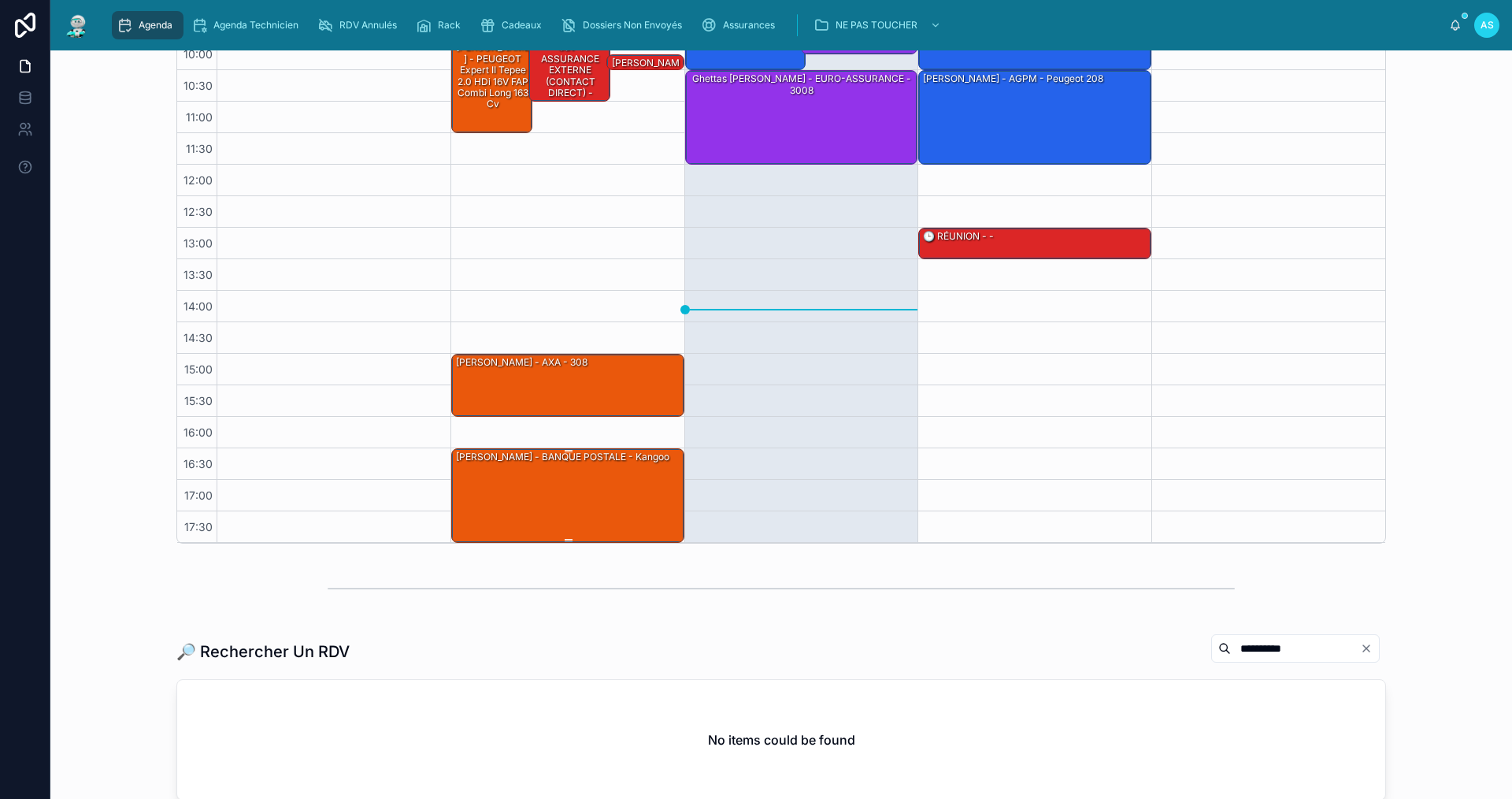
scroll to position [323, 0]
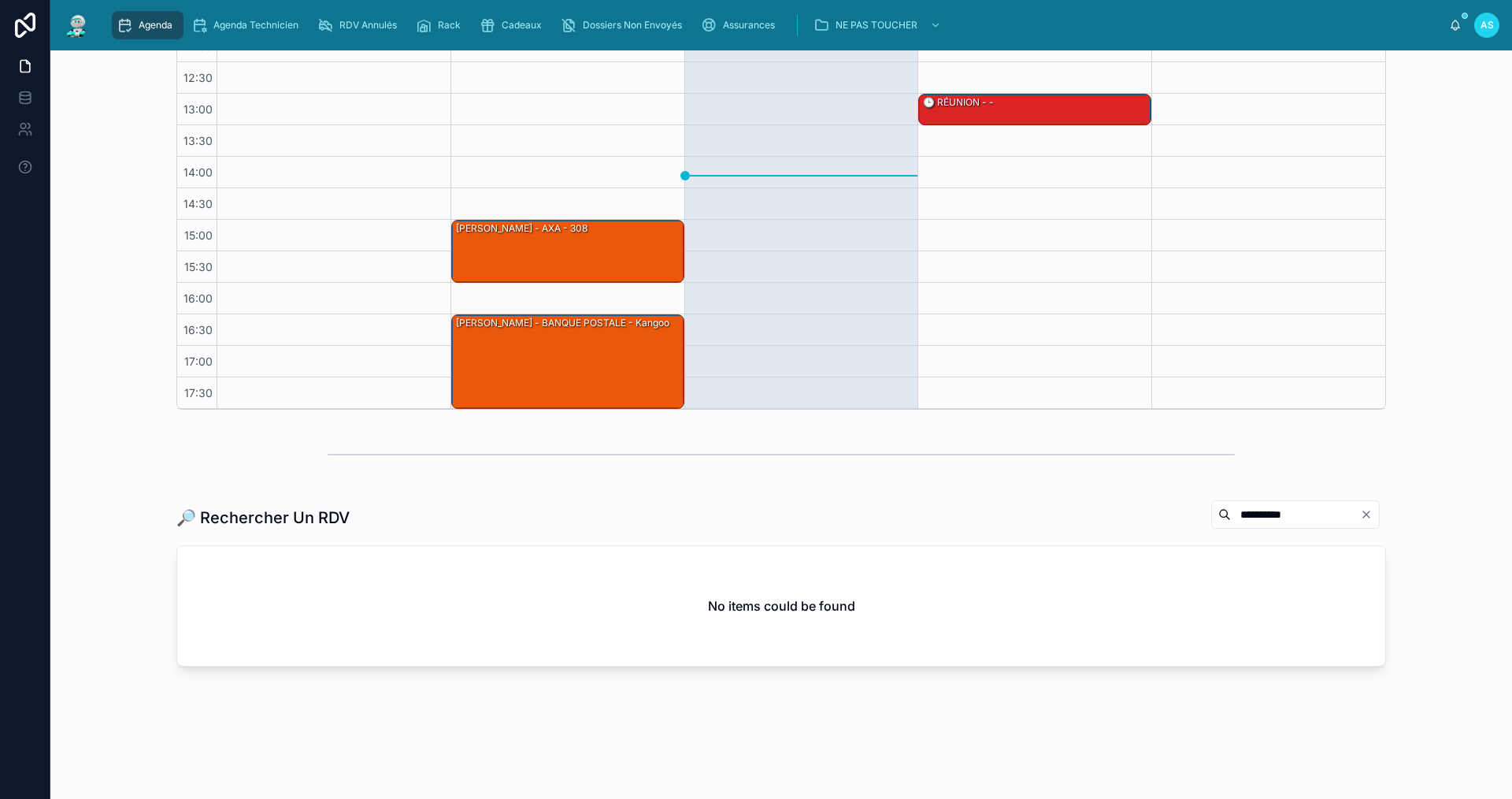
drag, startPoint x: 1265, startPoint y: 519, endPoint x: 1030, endPoint y: 566, distance: 239.7
click at [1032, 569] on div "**********" at bounding box center [781, 583] width 1210 height 167
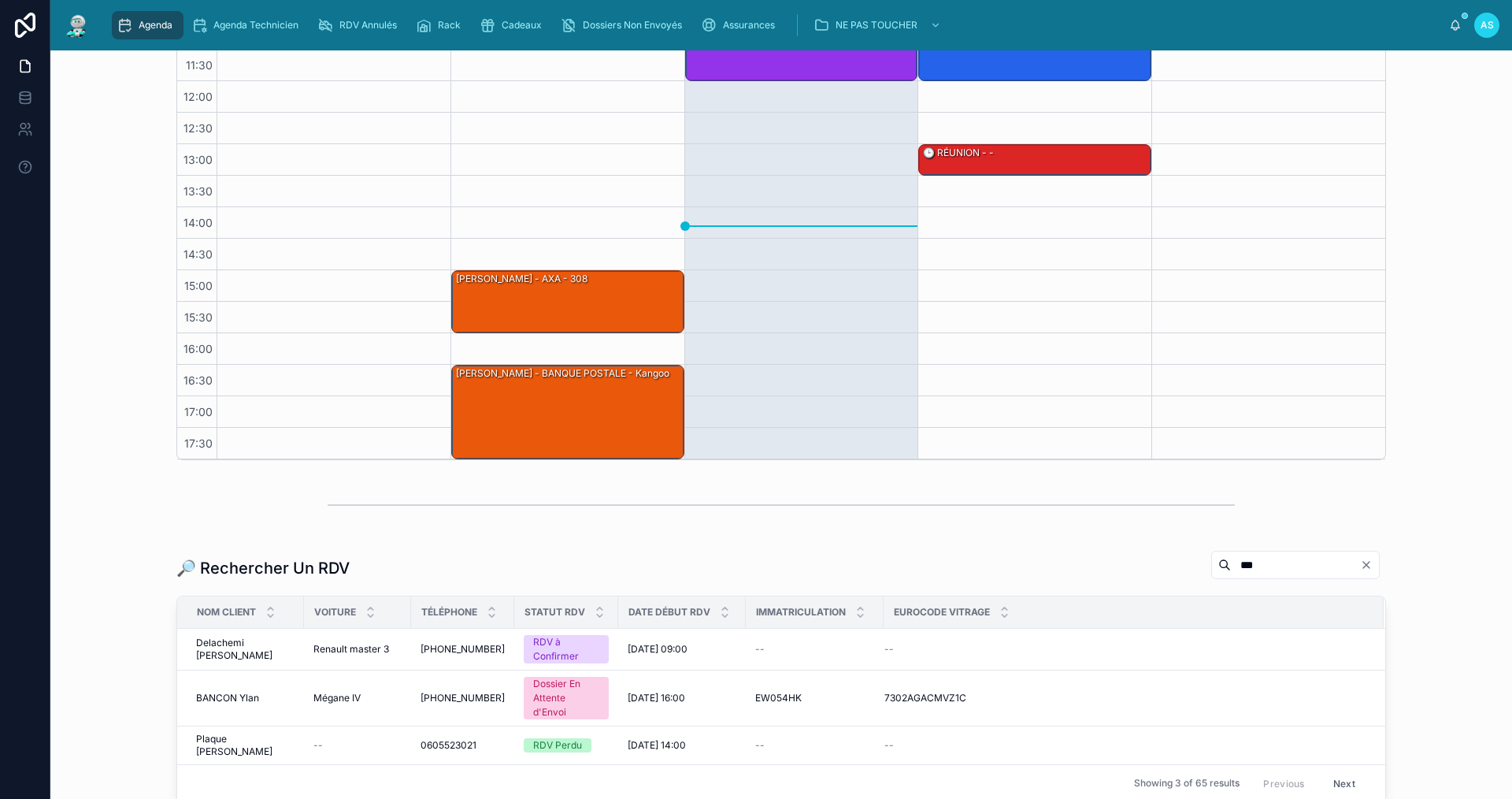
scroll to position [323, 0]
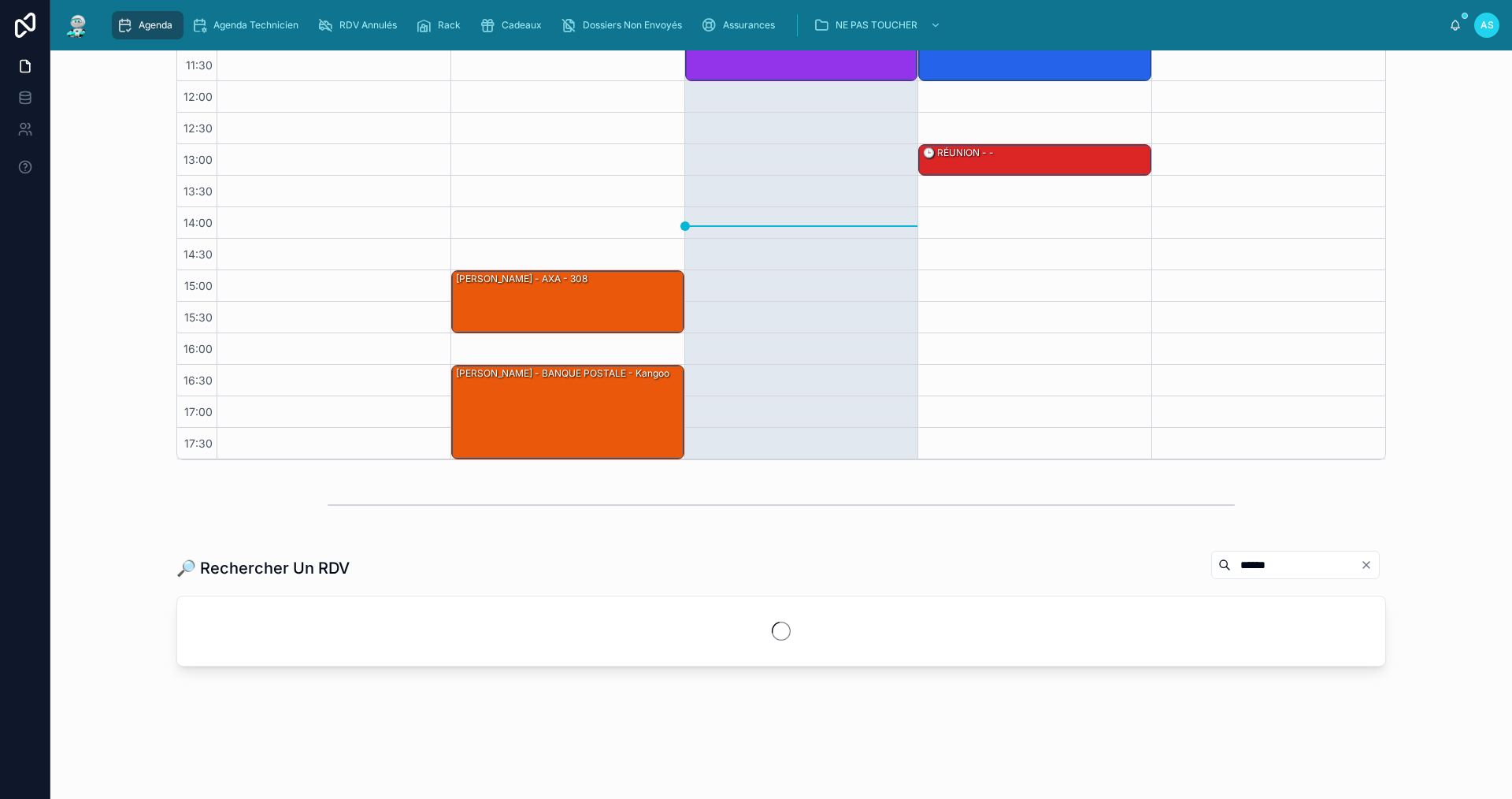
scroll to position [323, 0]
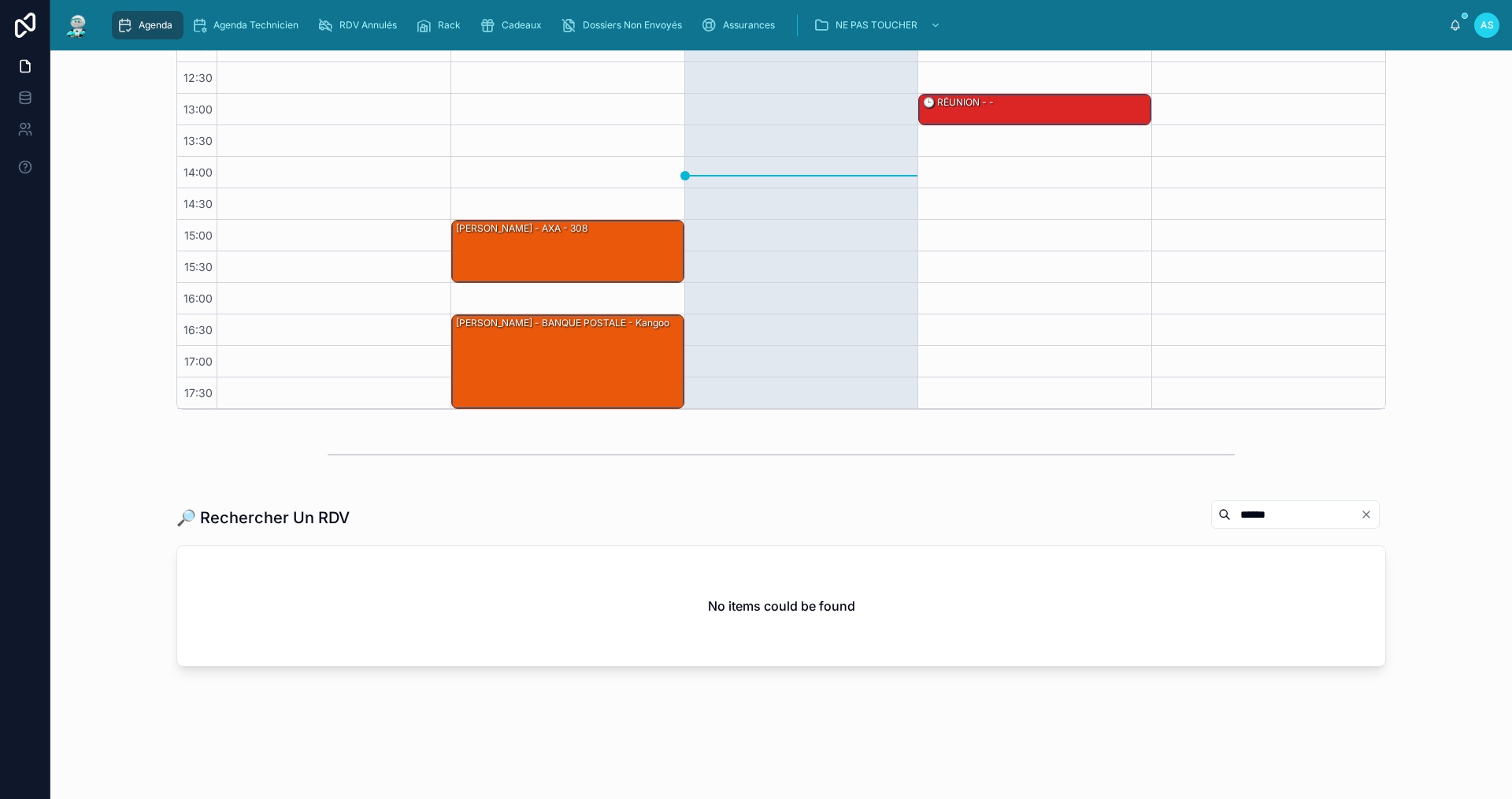
type input "******"
click at [1360, 512] on icon "Clear" at bounding box center [1366, 515] width 13 height 13
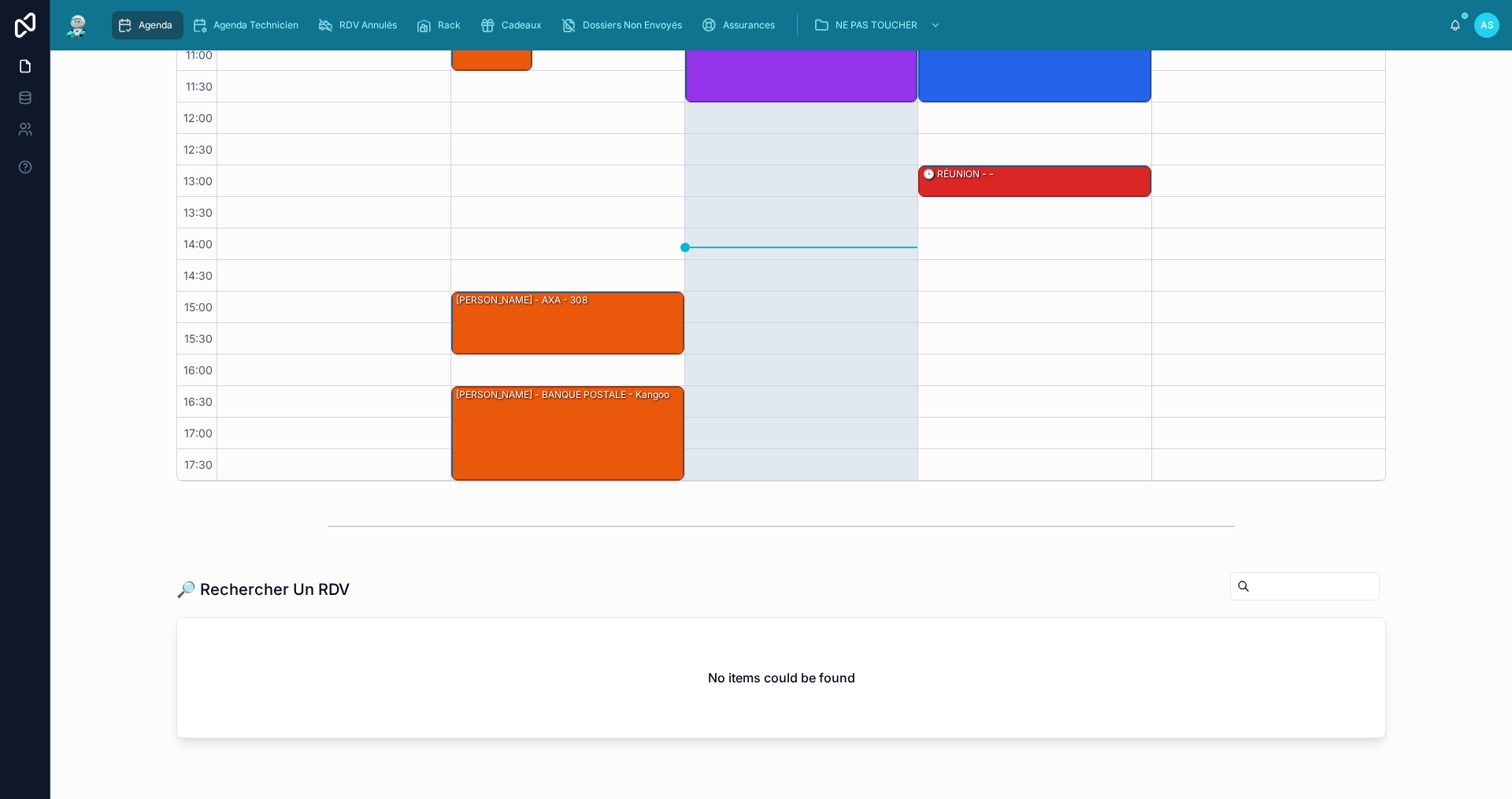
scroll to position [100, 0]
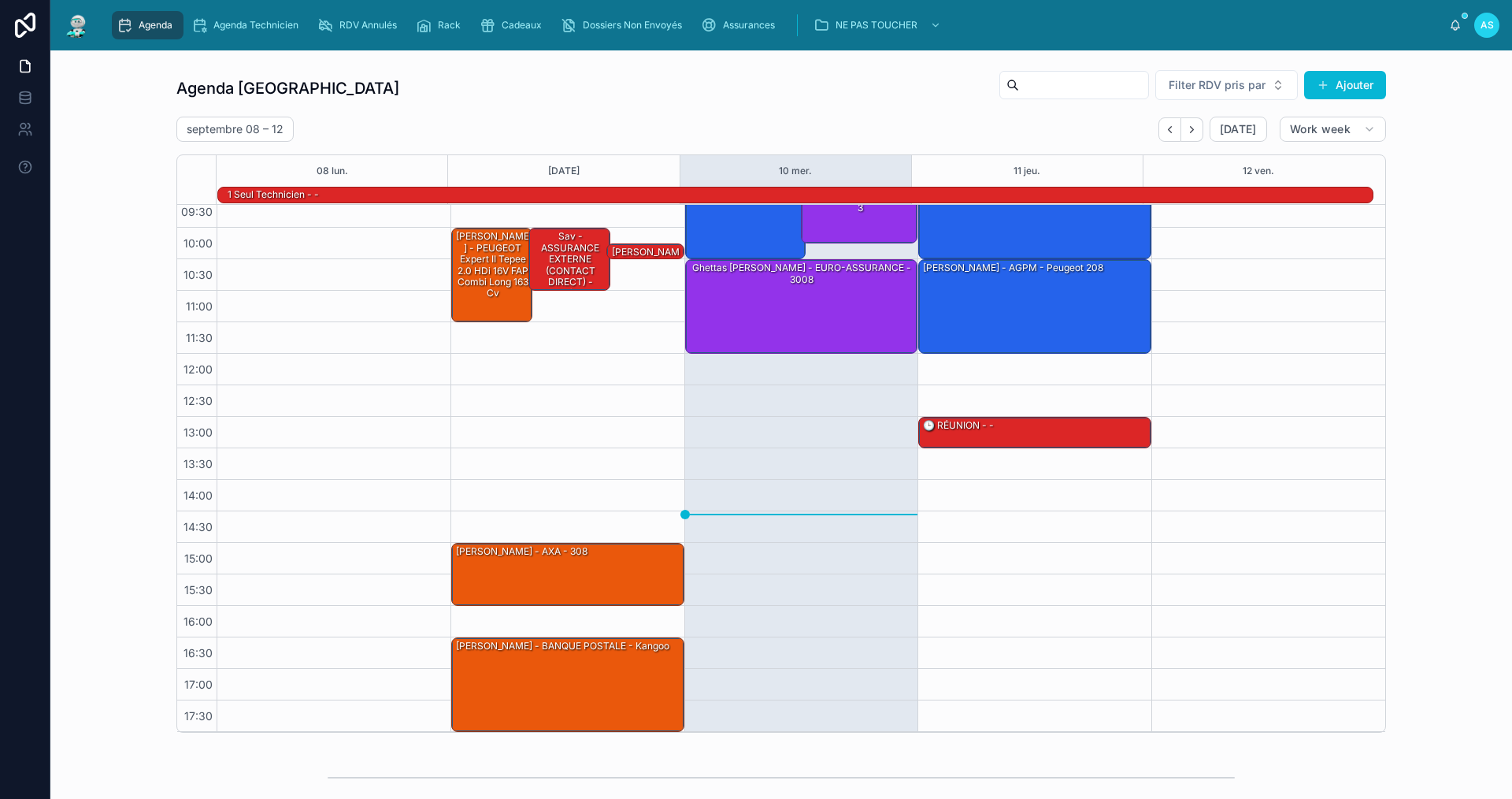
scroll to position [398, 0]
